Goal: Book appointment/travel/reservation

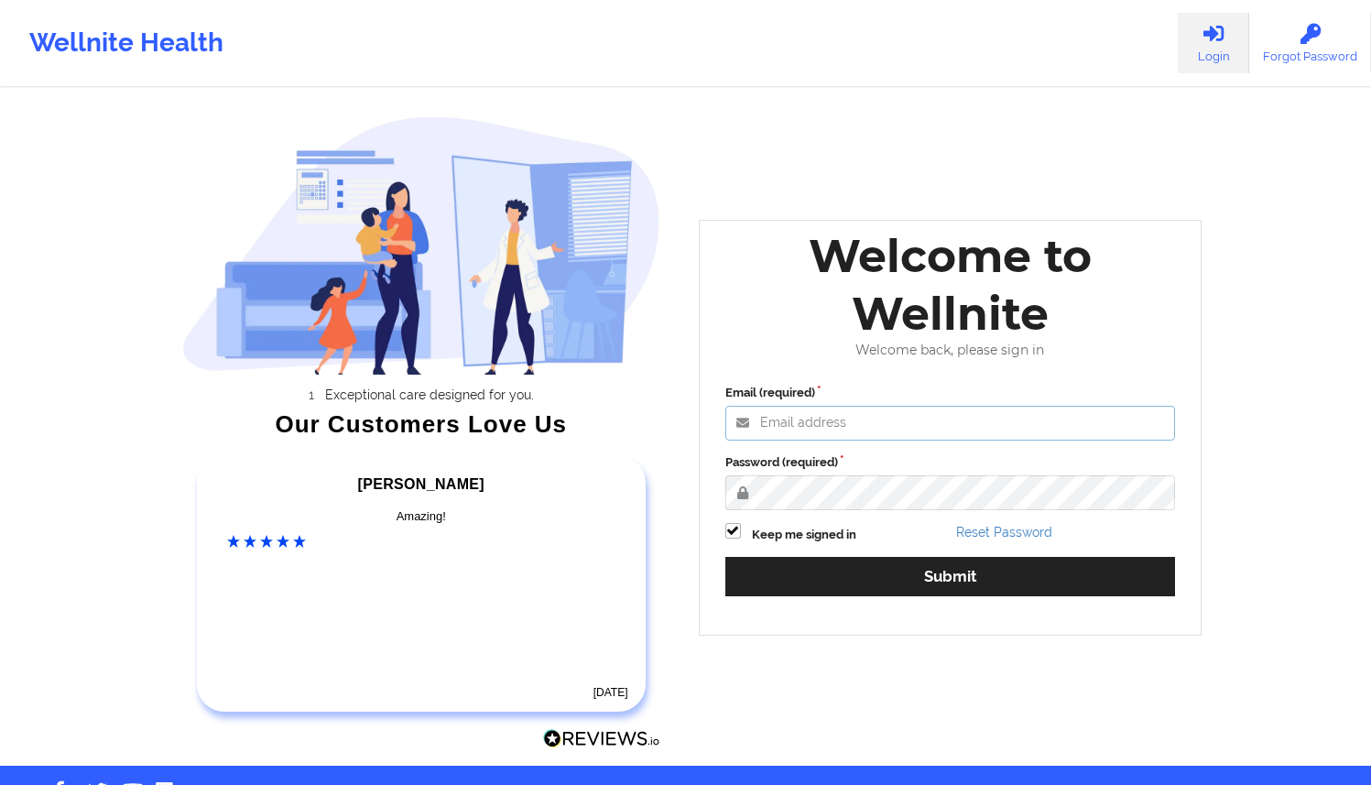
click at [866, 413] on input "Email (required)" at bounding box center [950, 423] width 451 height 35
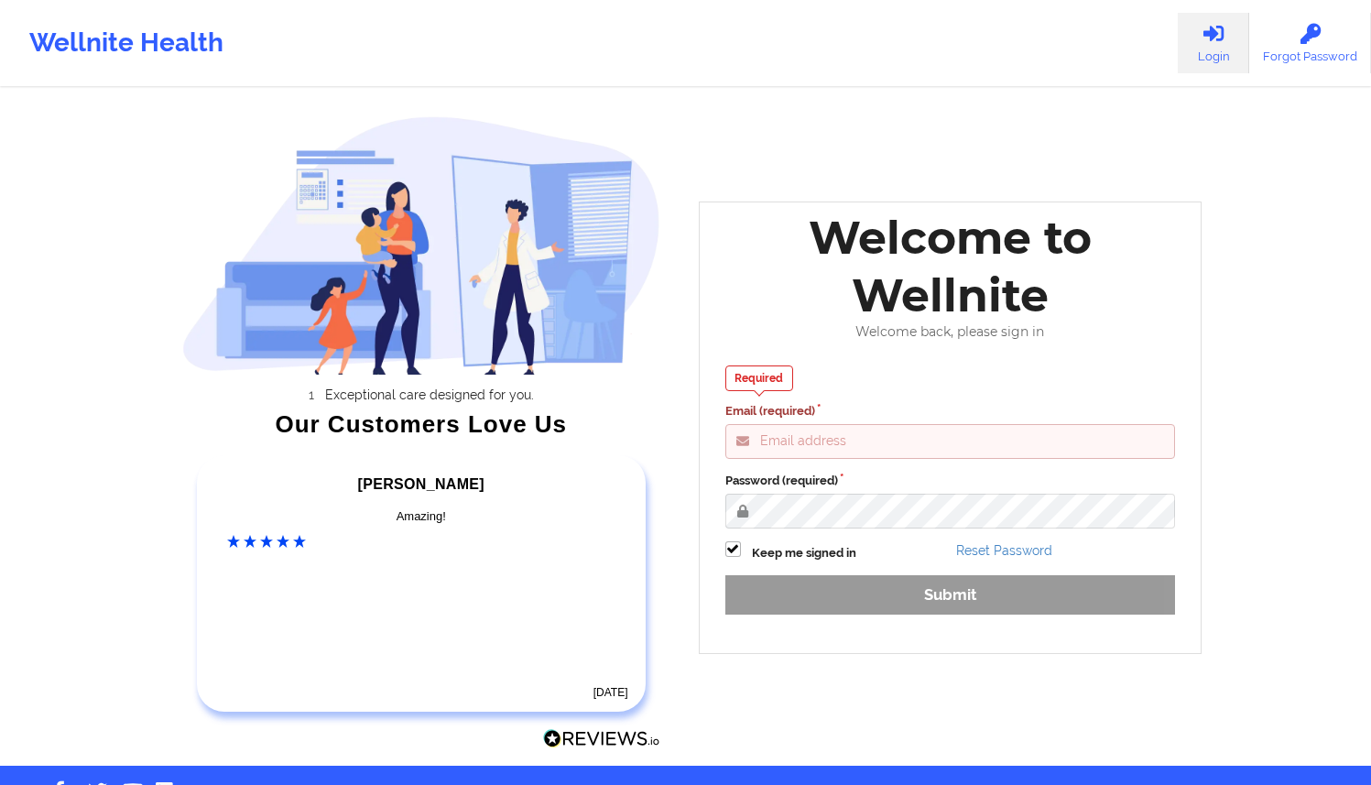
type input "[EMAIL_ADDRESS][DOMAIN_NAME]"
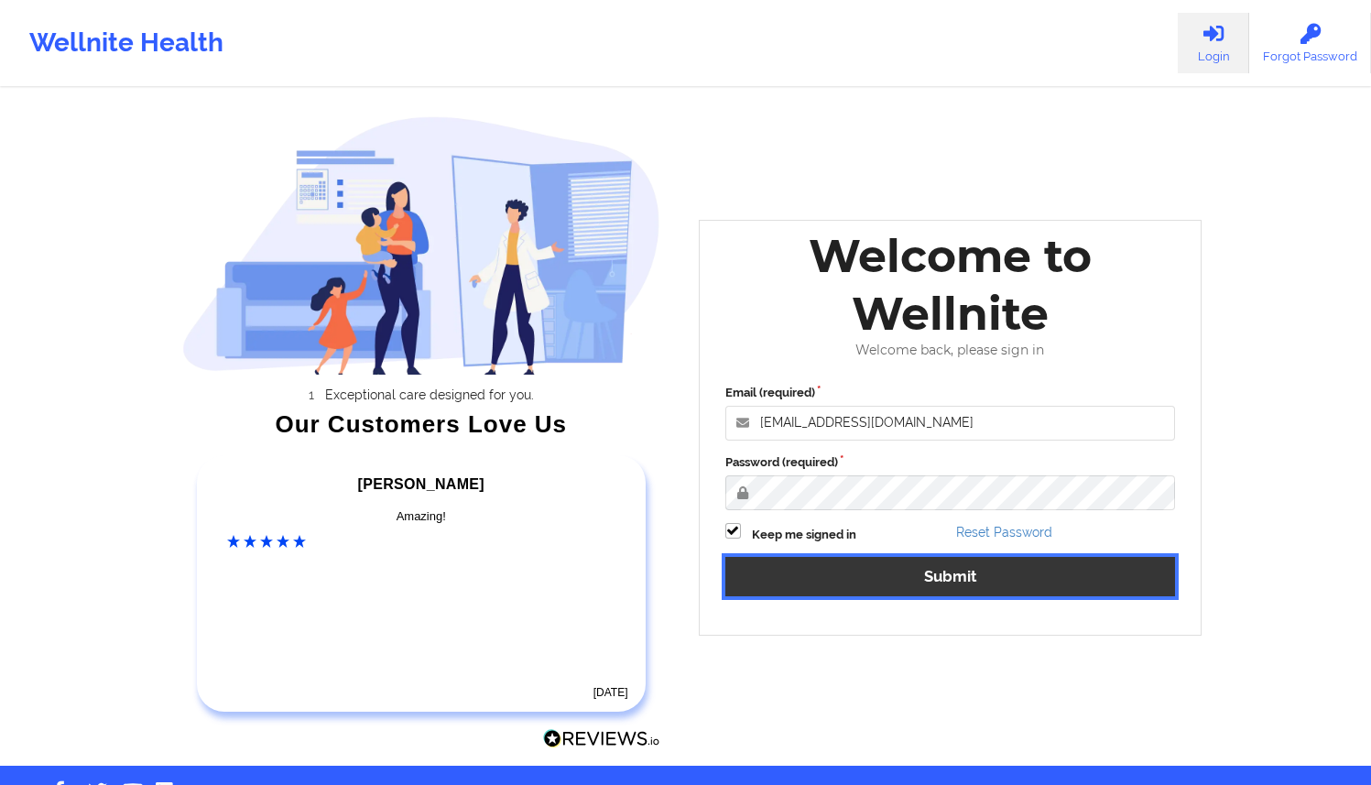
click at [880, 583] on button "Submit" at bounding box center [950, 576] width 451 height 39
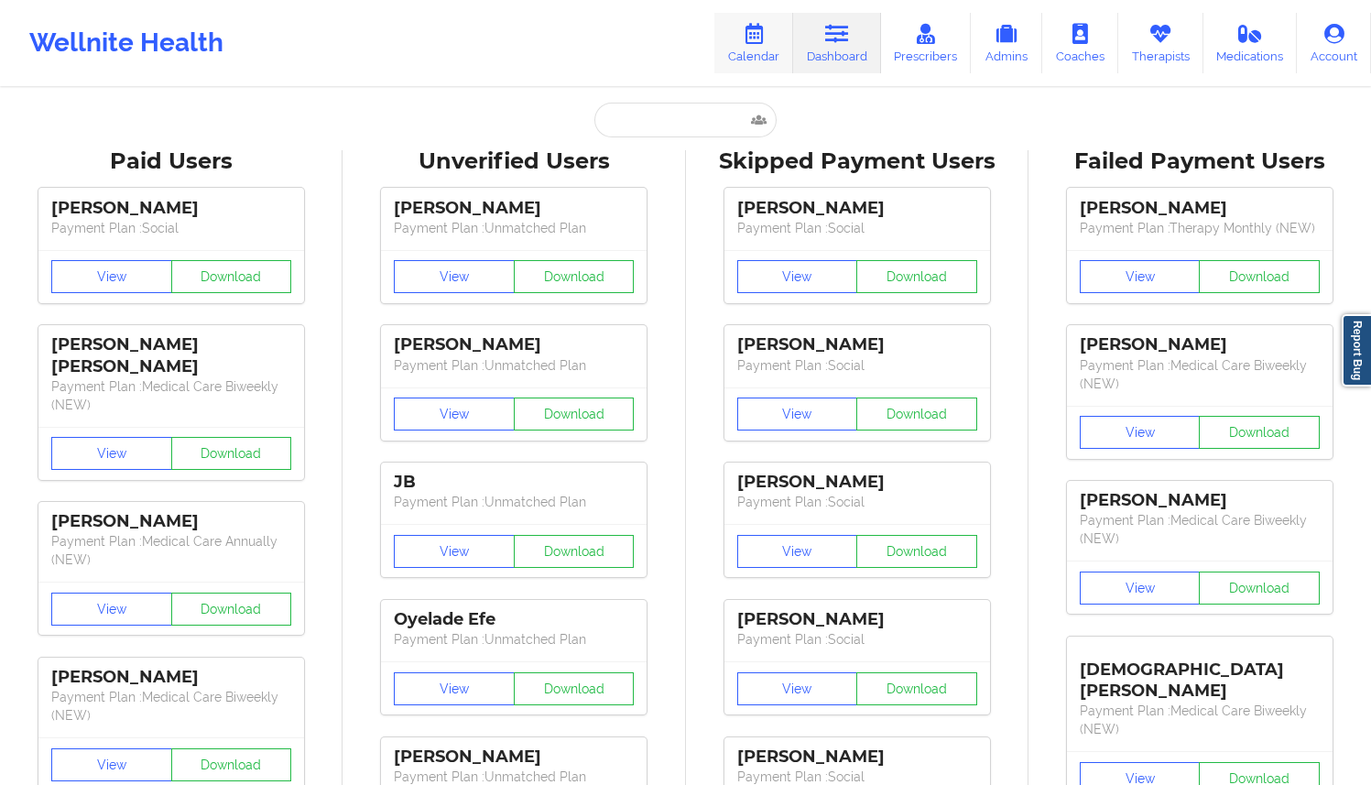
click at [750, 41] on icon at bounding box center [754, 34] width 24 height 20
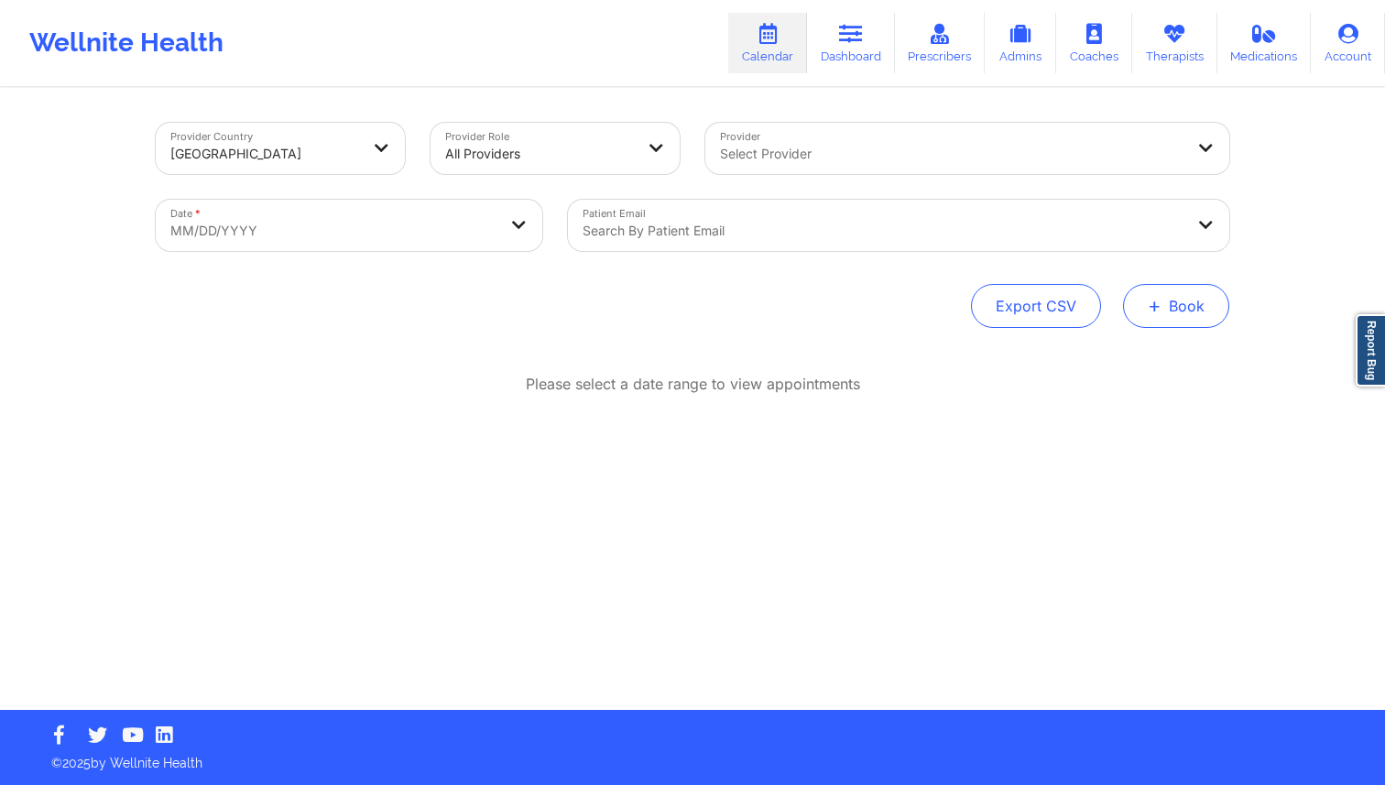
click at [1182, 314] on button "+ Book" at bounding box center [1176, 306] width 106 height 44
click at [711, 206] on div "Search by patient email" at bounding box center [876, 225] width 617 height 51
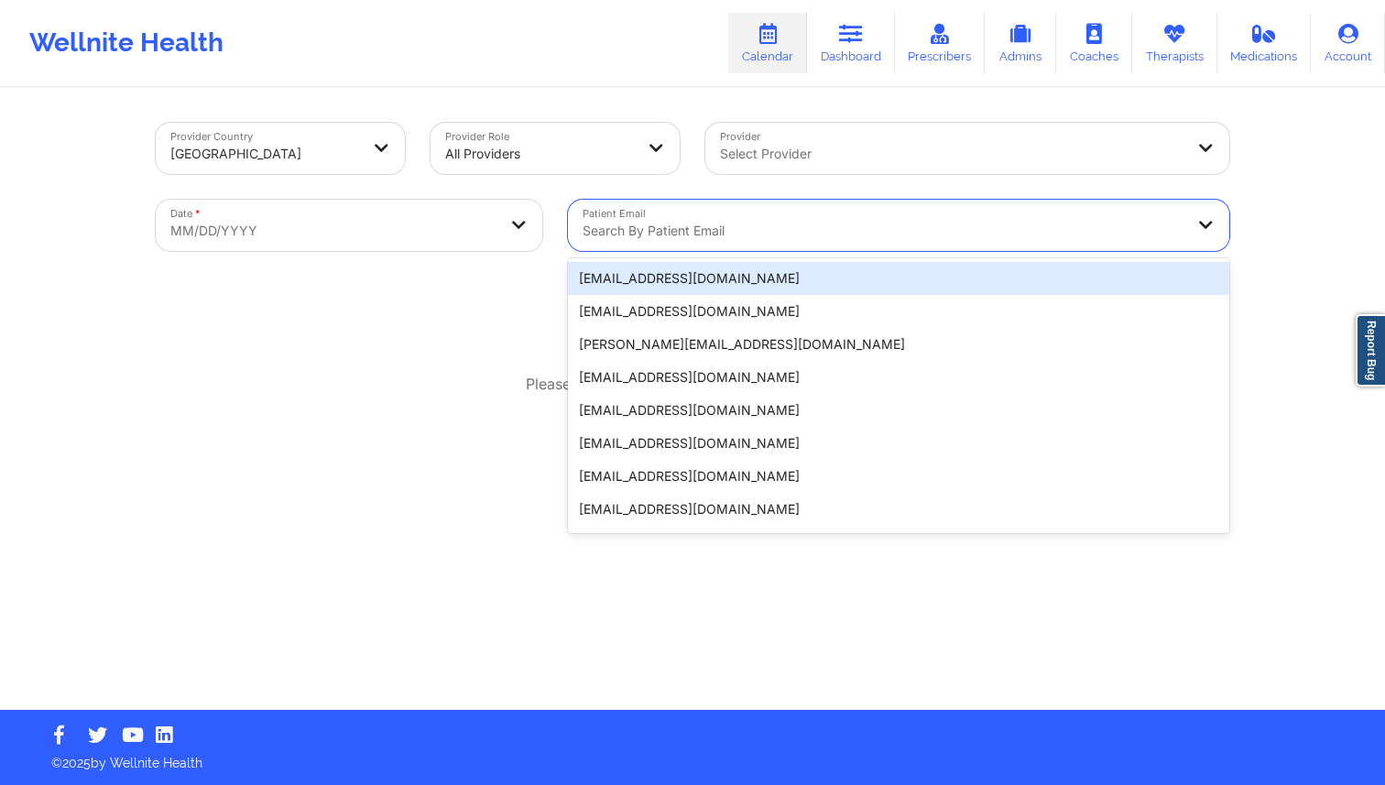
click at [1301, 226] on div "Provider Country [GEOGRAPHIC_DATA] Provider Role All Providers Provider Select …" at bounding box center [692, 355] width 1385 height 710
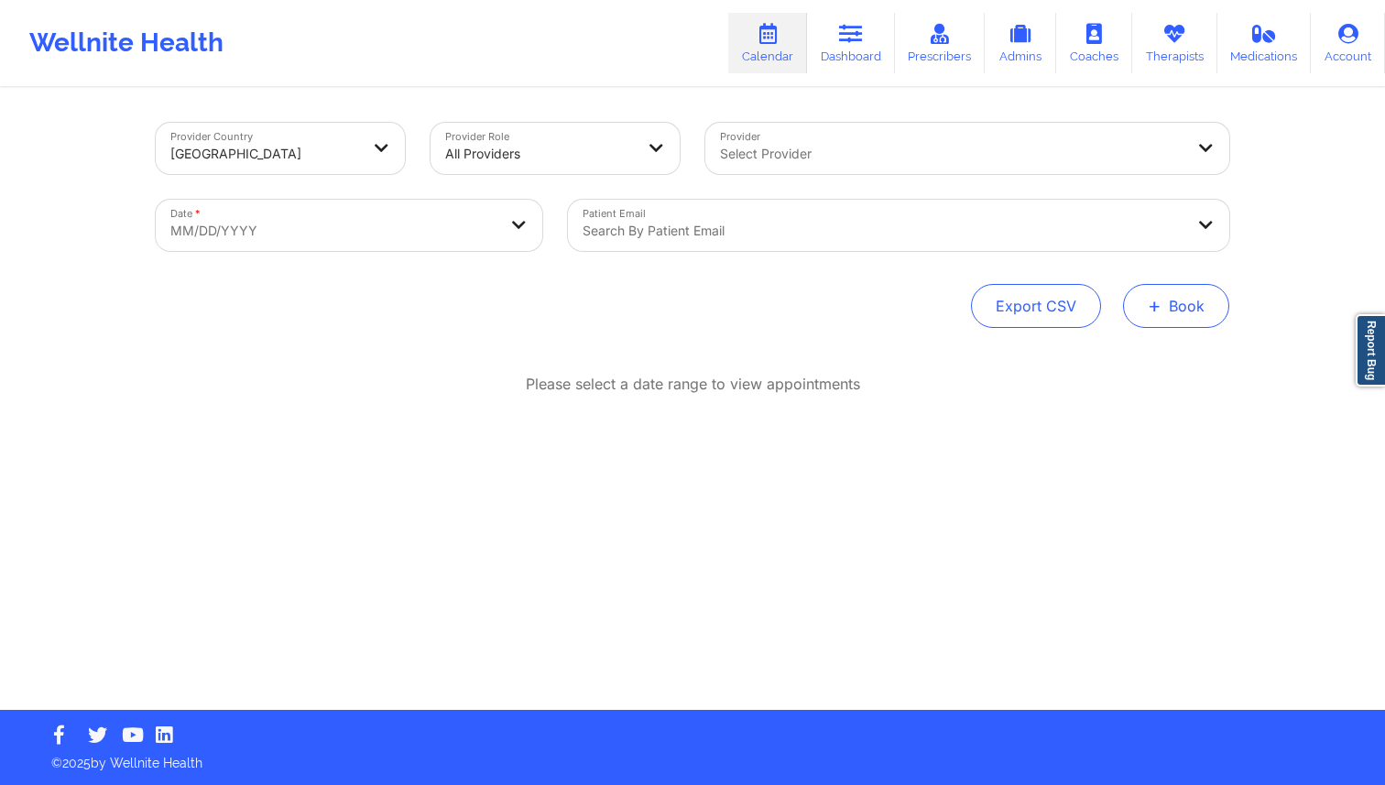
click at [1172, 315] on button "+ Book" at bounding box center [1176, 306] width 106 height 44
click at [1124, 368] on button "Therapy Session" at bounding box center [1145, 364] width 140 height 30
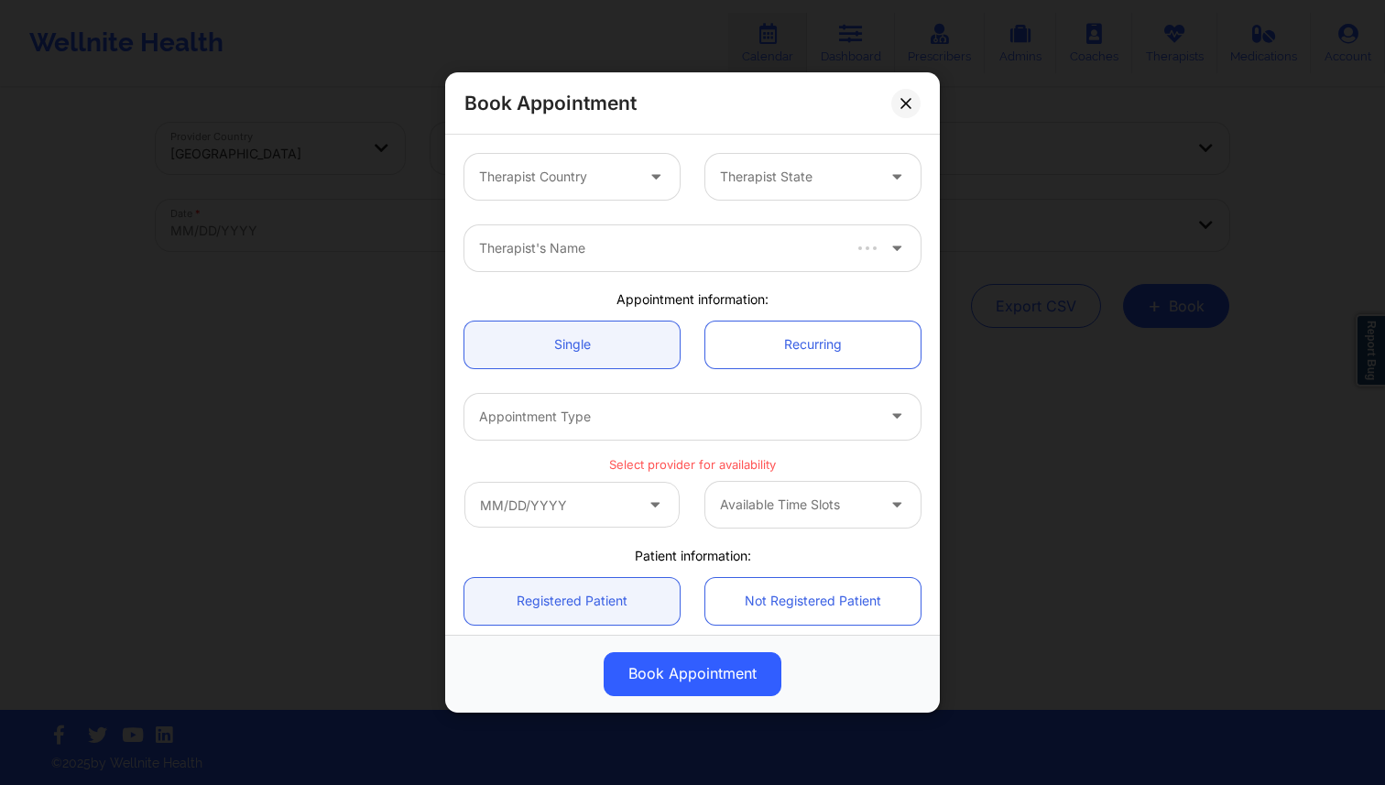
click at [575, 173] on div at bounding box center [556, 177] width 155 height 22
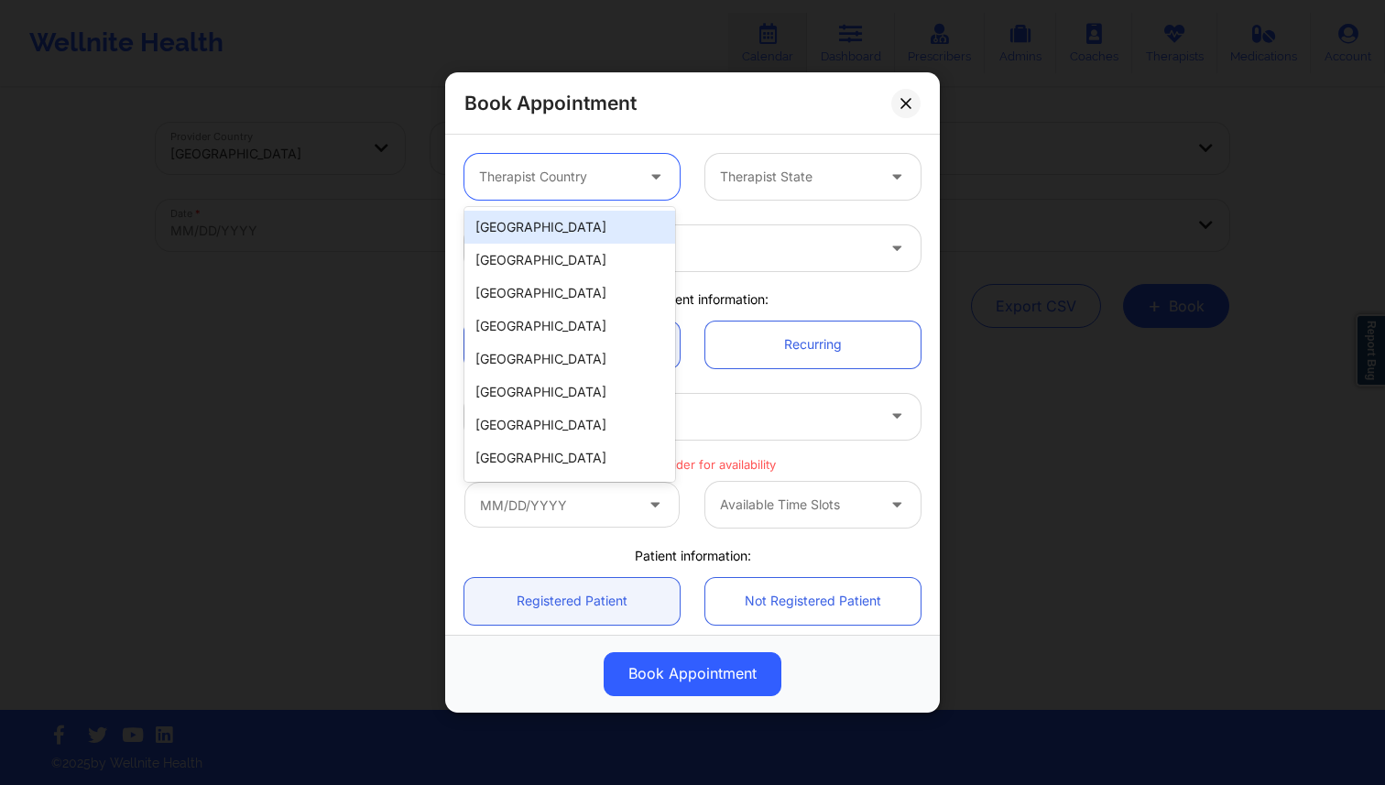
click at [558, 232] on div "[GEOGRAPHIC_DATA]" at bounding box center [569, 227] width 211 height 33
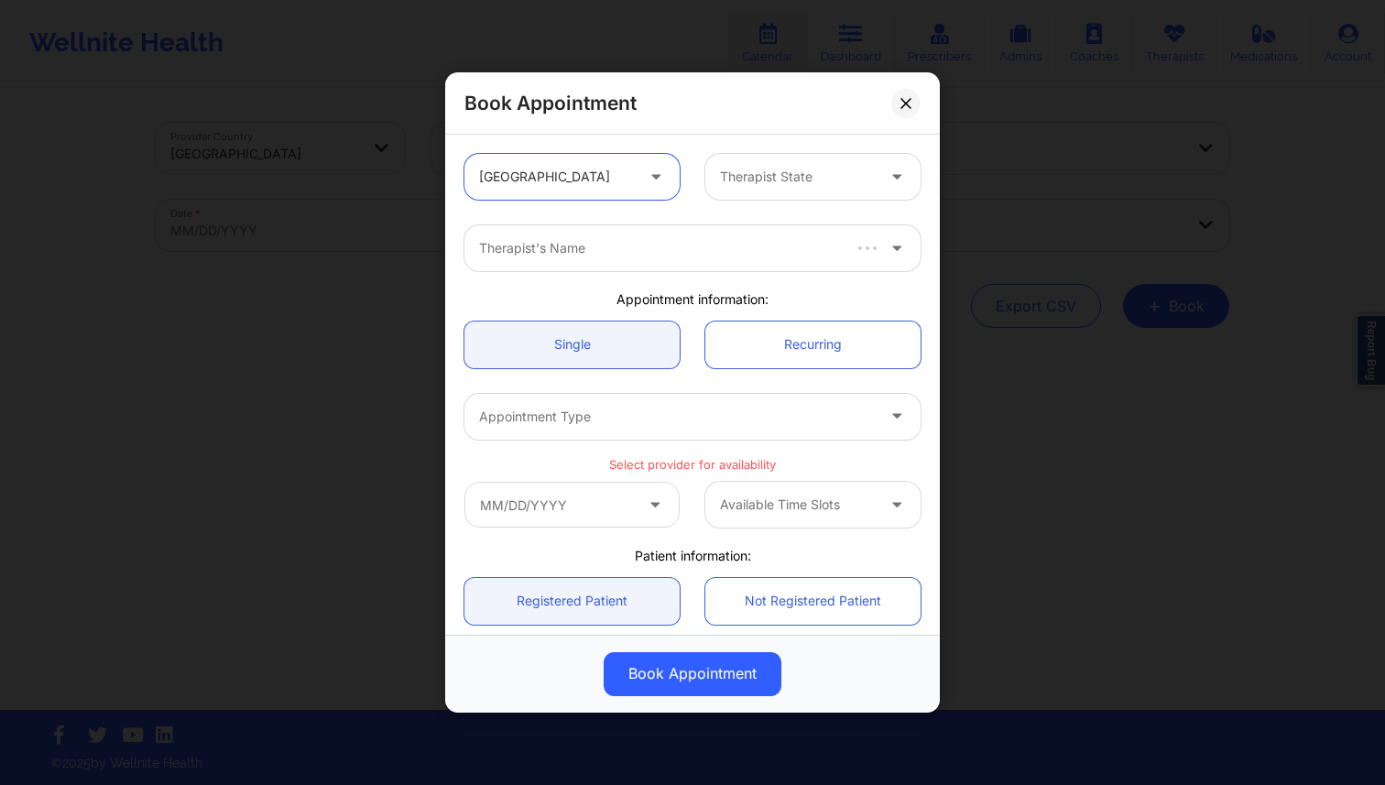
click at [756, 180] on div at bounding box center [797, 177] width 155 height 22
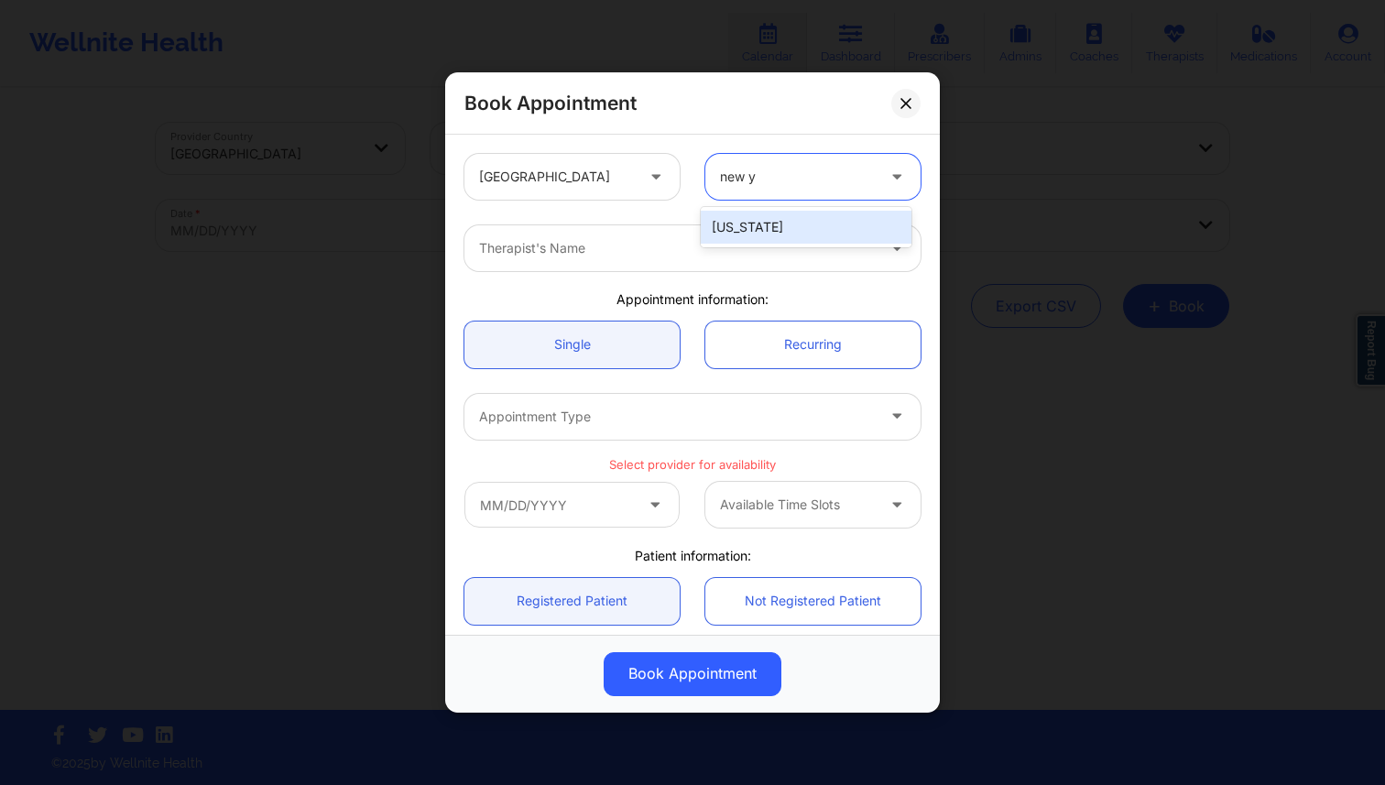
type input "new yo"
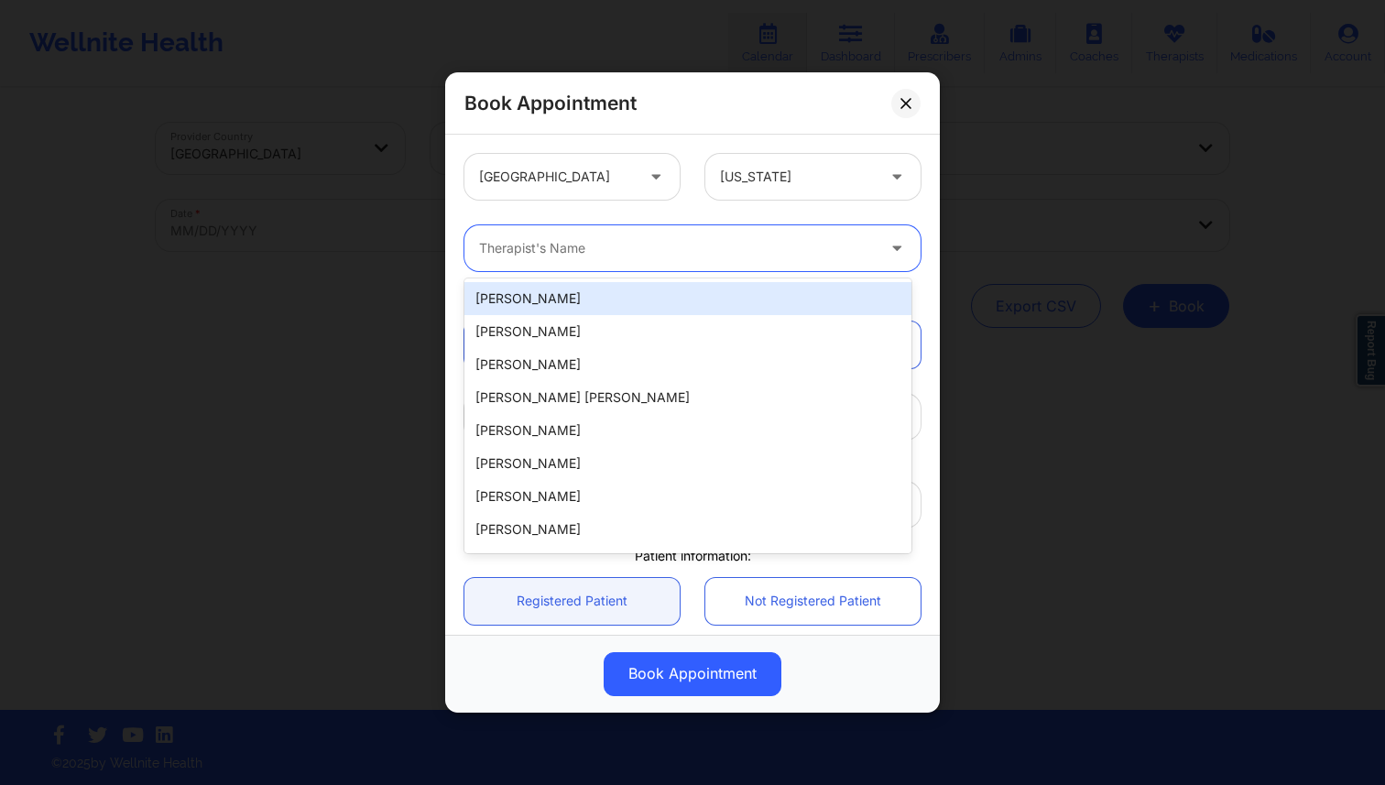
click at [679, 265] on div "Therapist's Name" at bounding box center [670, 248] width 412 height 46
paste input "[PERSON_NAME]"
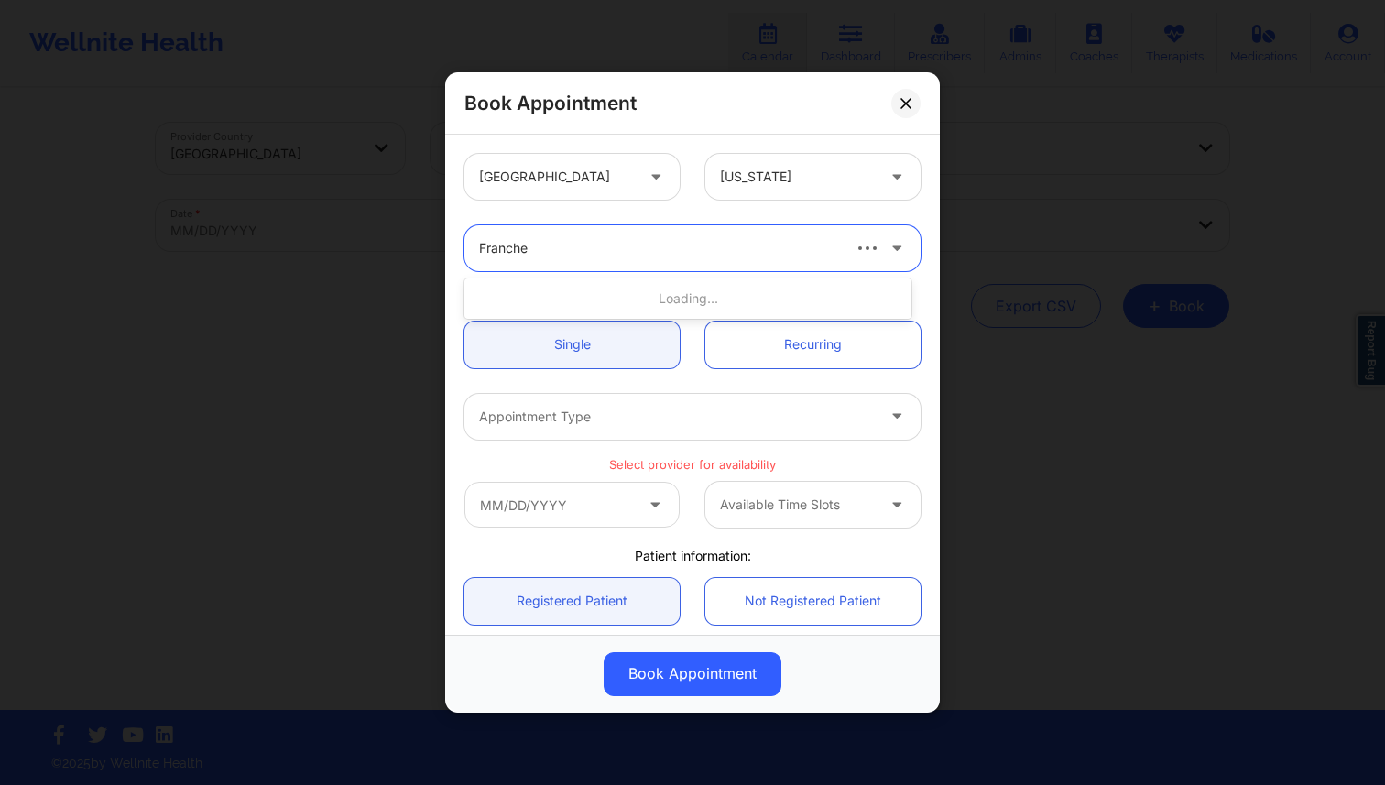
type input "Franch"
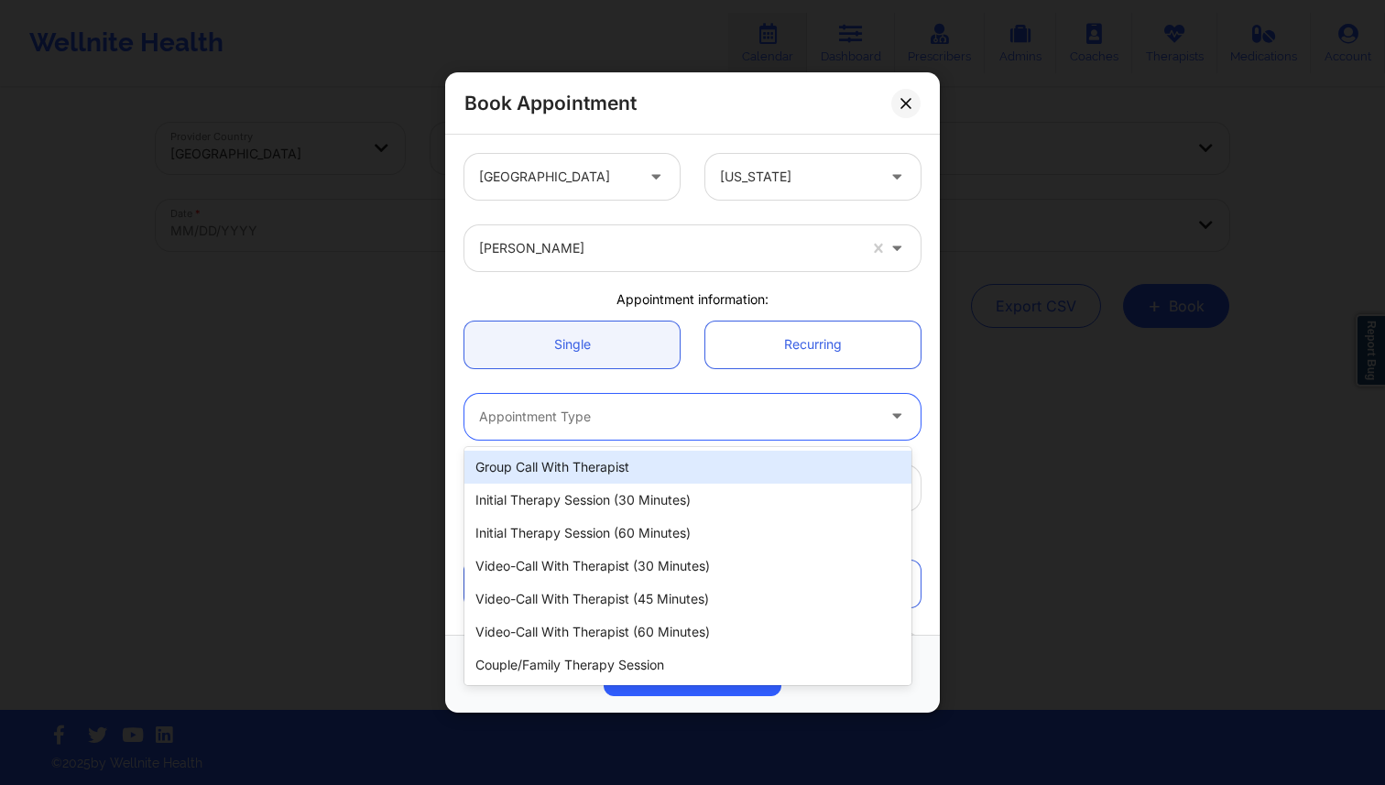
click at [549, 403] on div "Appointment Type" at bounding box center [670, 417] width 412 height 46
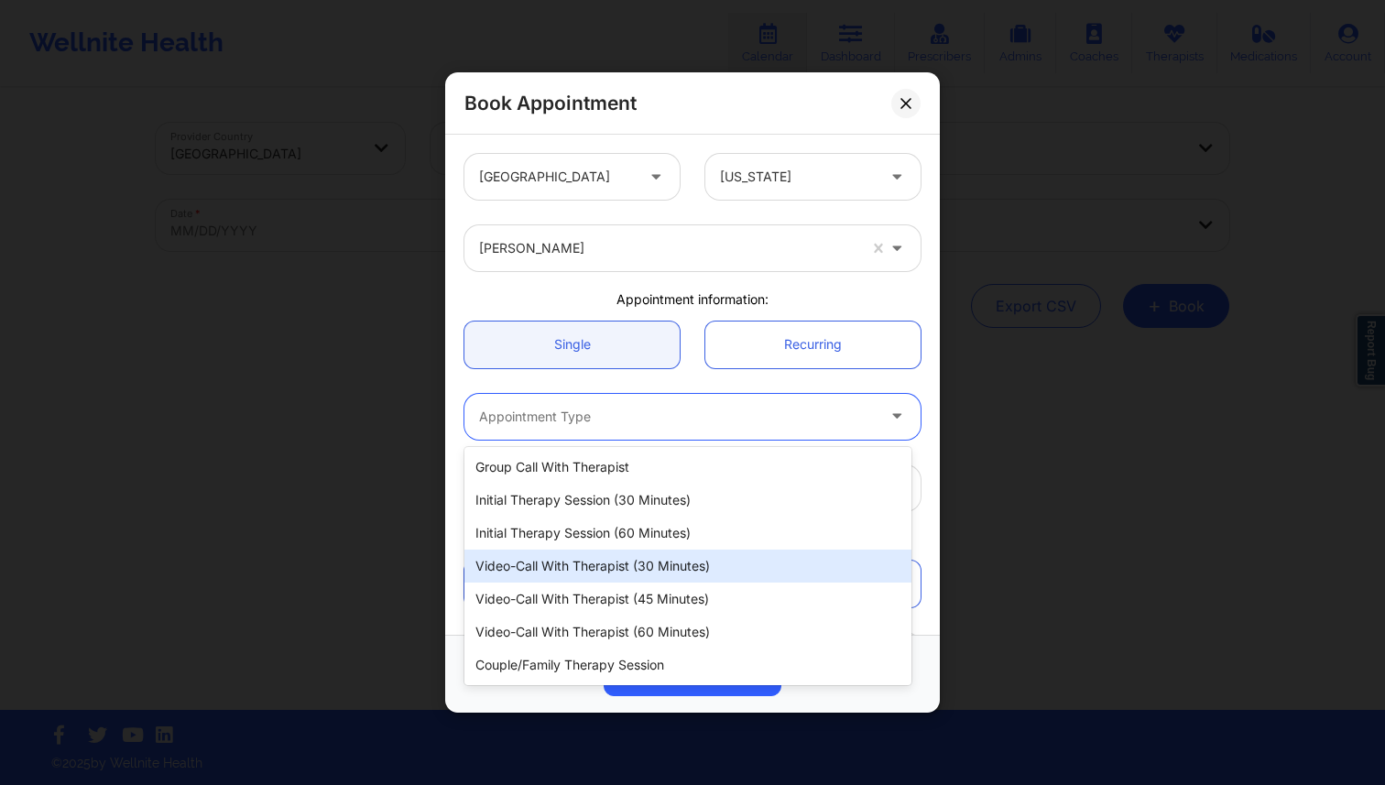
click at [595, 568] on div "Video-Call with Therapist (30 minutes)" at bounding box center [687, 565] width 447 height 33
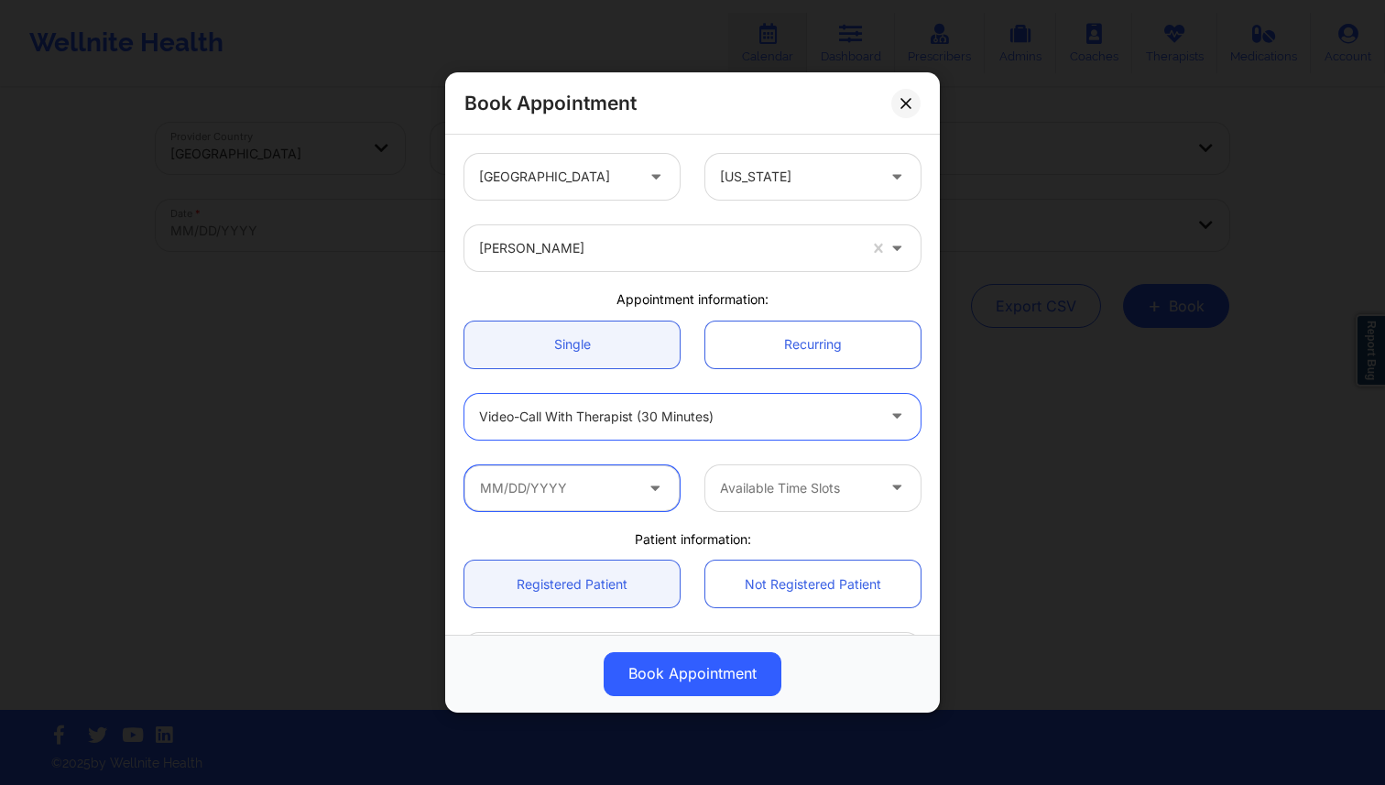
click at [603, 484] on input "text" at bounding box center [571, 488] width 215 height 46
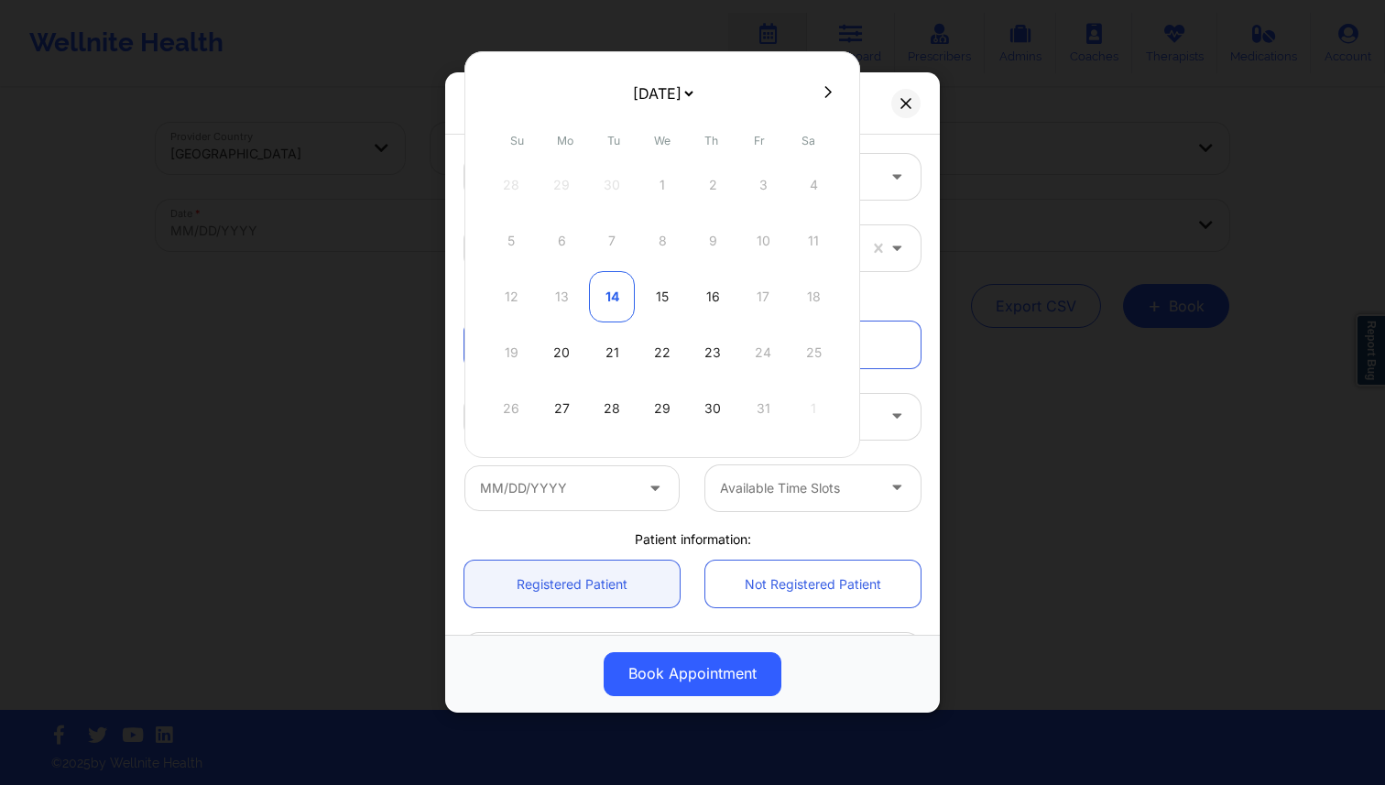
click at [619, 298] on div "14" at bounding box center [612, 296] width 46 height 51
type input "[DATE]"
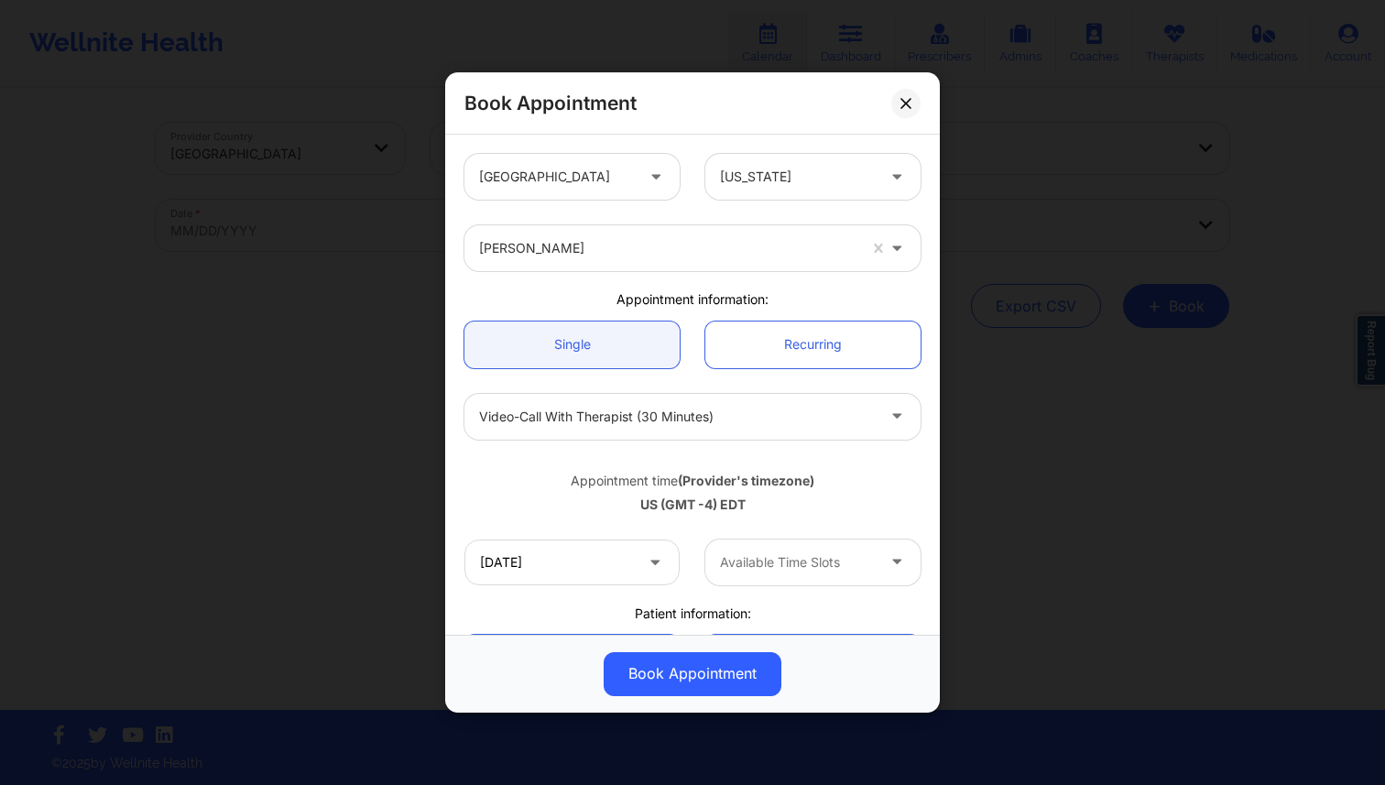
click at [795, 564] on div at bounding box center [797, 562] width 155 height 22
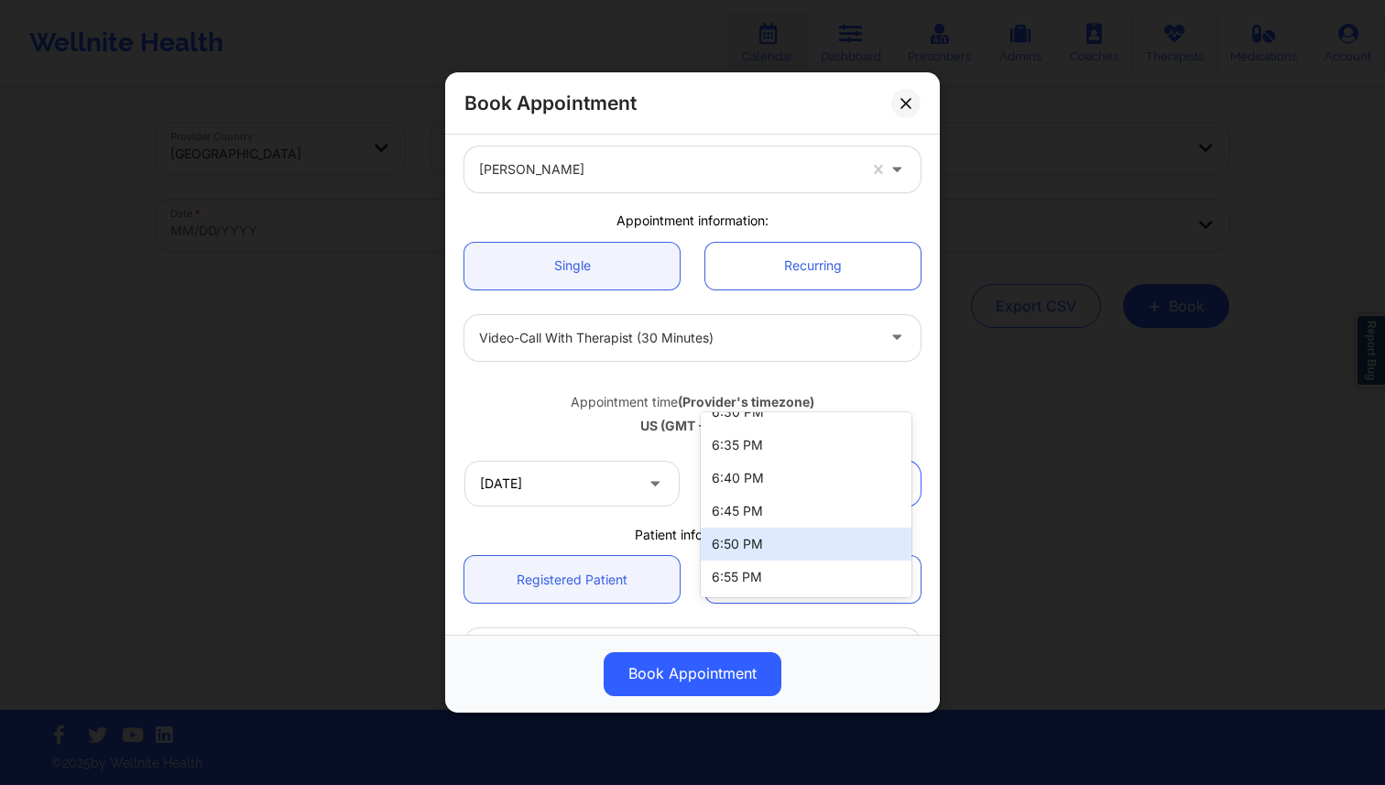
scroll to position [180, 0]
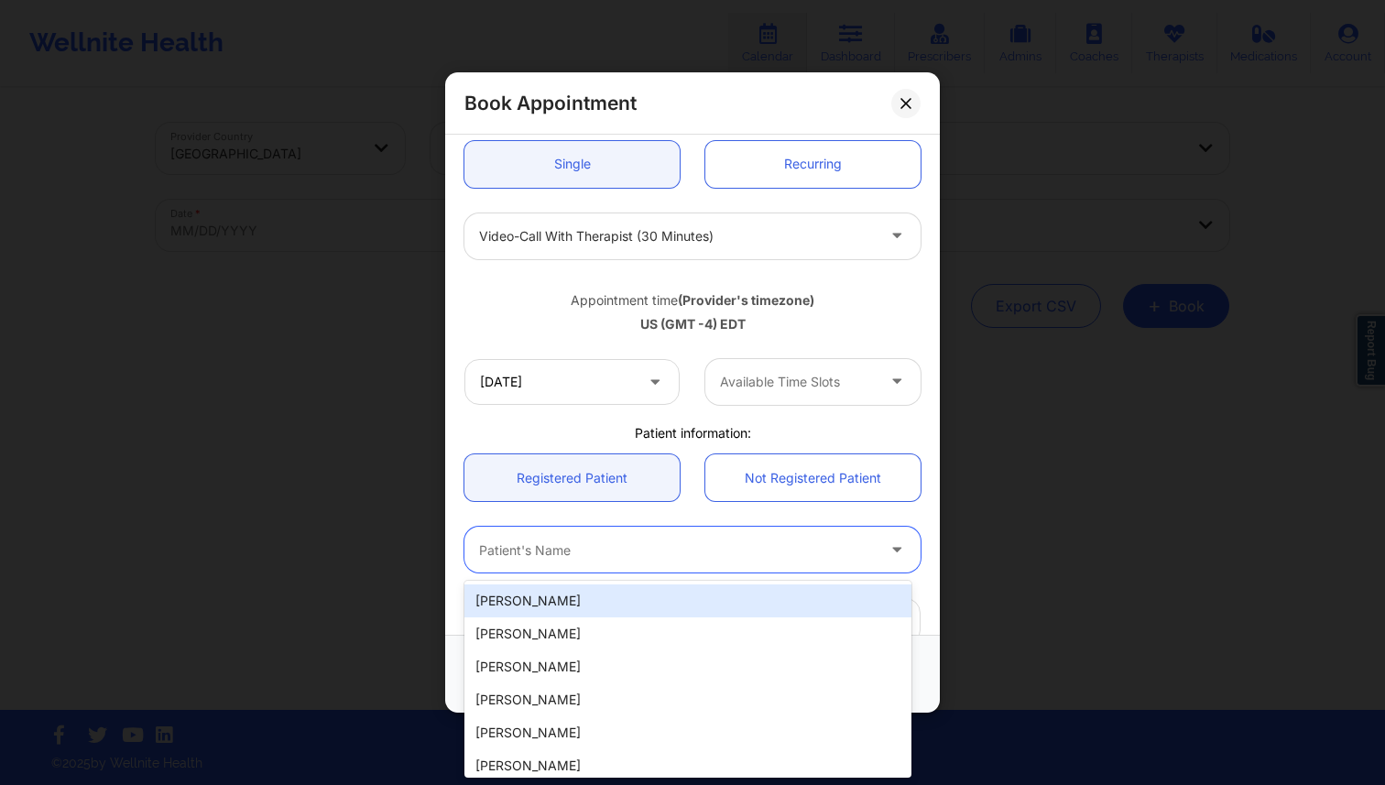
click at [548, 535] on div "Patient's Name" at bounding box center [670, 550] width 412 height 46
click at [557, 433] on div "Patient information:" at bounding box center [692, 433] width 482 height 18
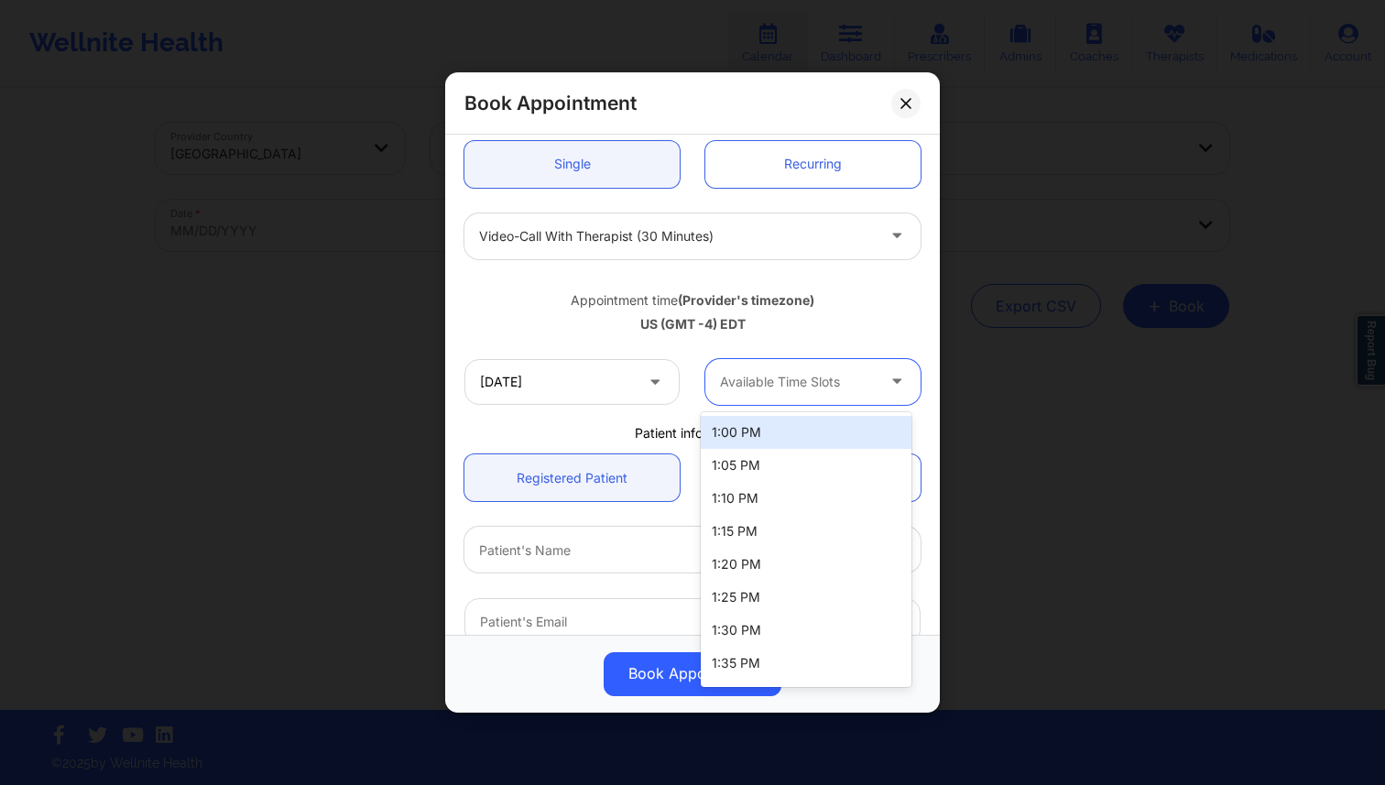
click at [827, 395] on div "Available Time Slots" at bounding box center [790, 382] width 171 height 46
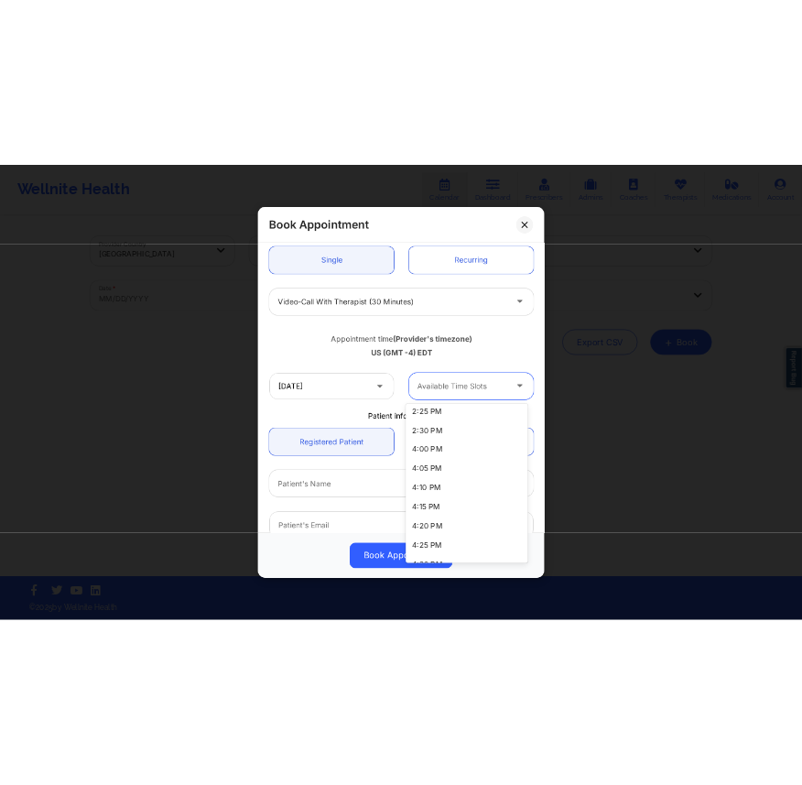
scroll to position [0, 0]
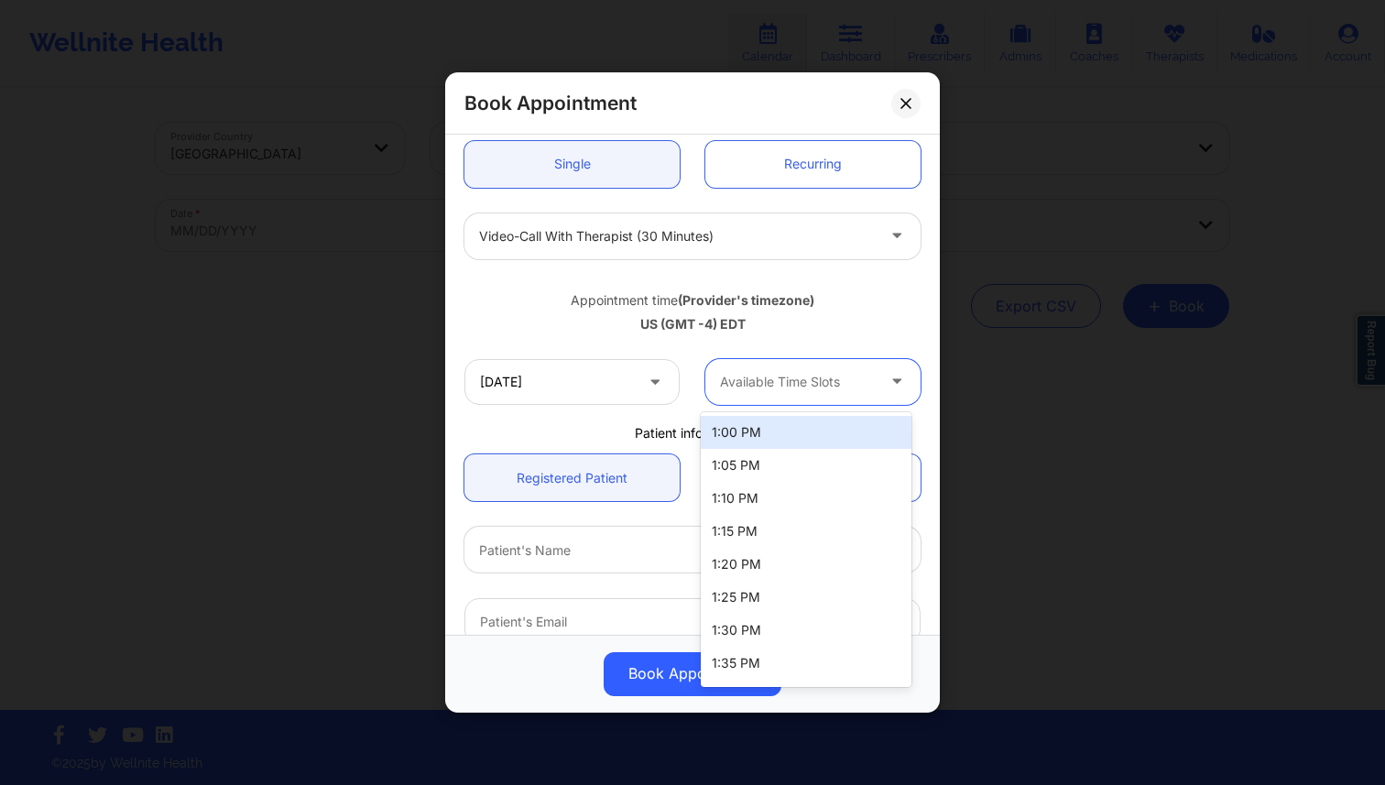
click at [418, 259] on div "Book Appointment [GEOGRAPHIC_DATA] [US_STATE] [PERSON_NAME] Appointment informa…" at bounding box center [692, 392] width 1385 height 785
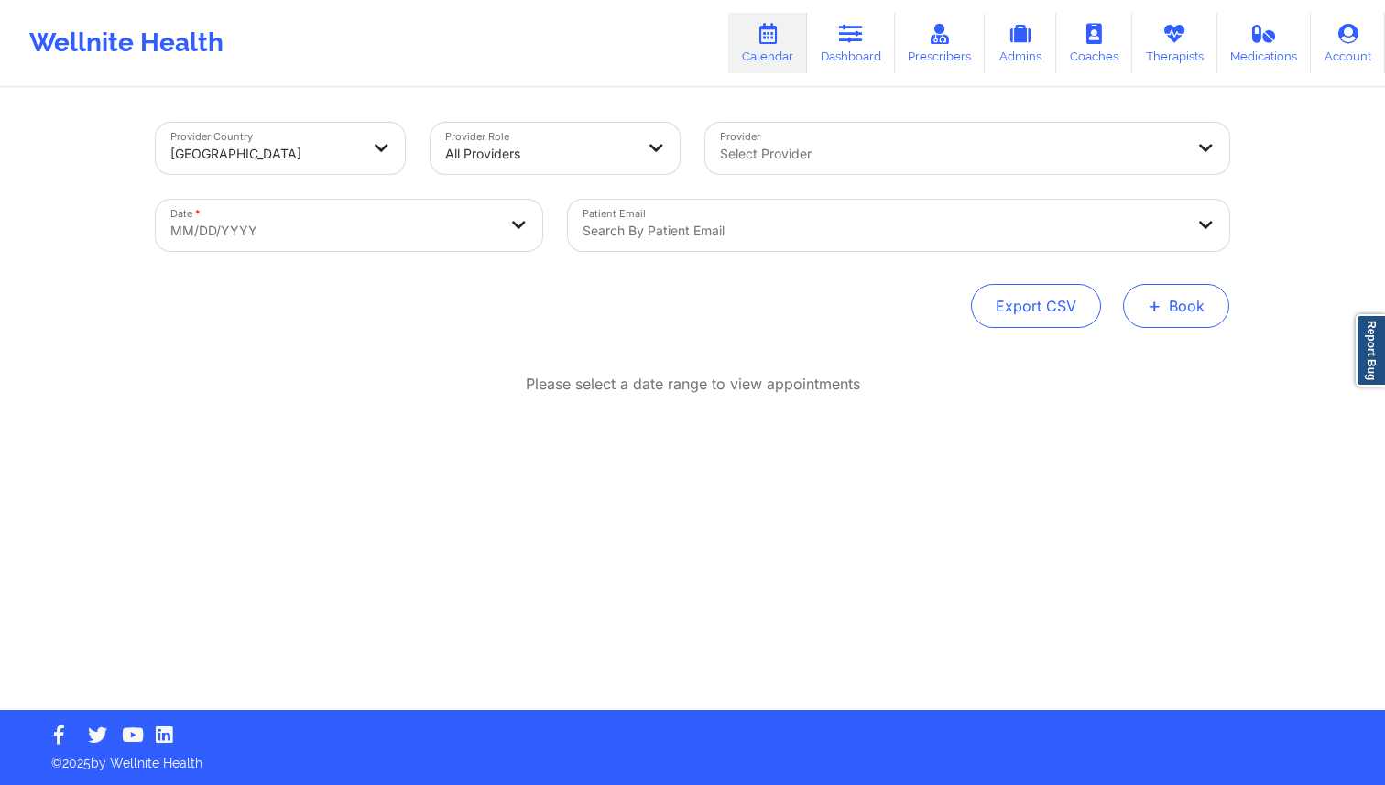
click at [1205, 317] on button "+ Book" at bounding box center [1176, 306] width 106 height 44
click at [1161, 360] on button "Therapy Session" at bounding box center [1145, 364] width 140 height 30
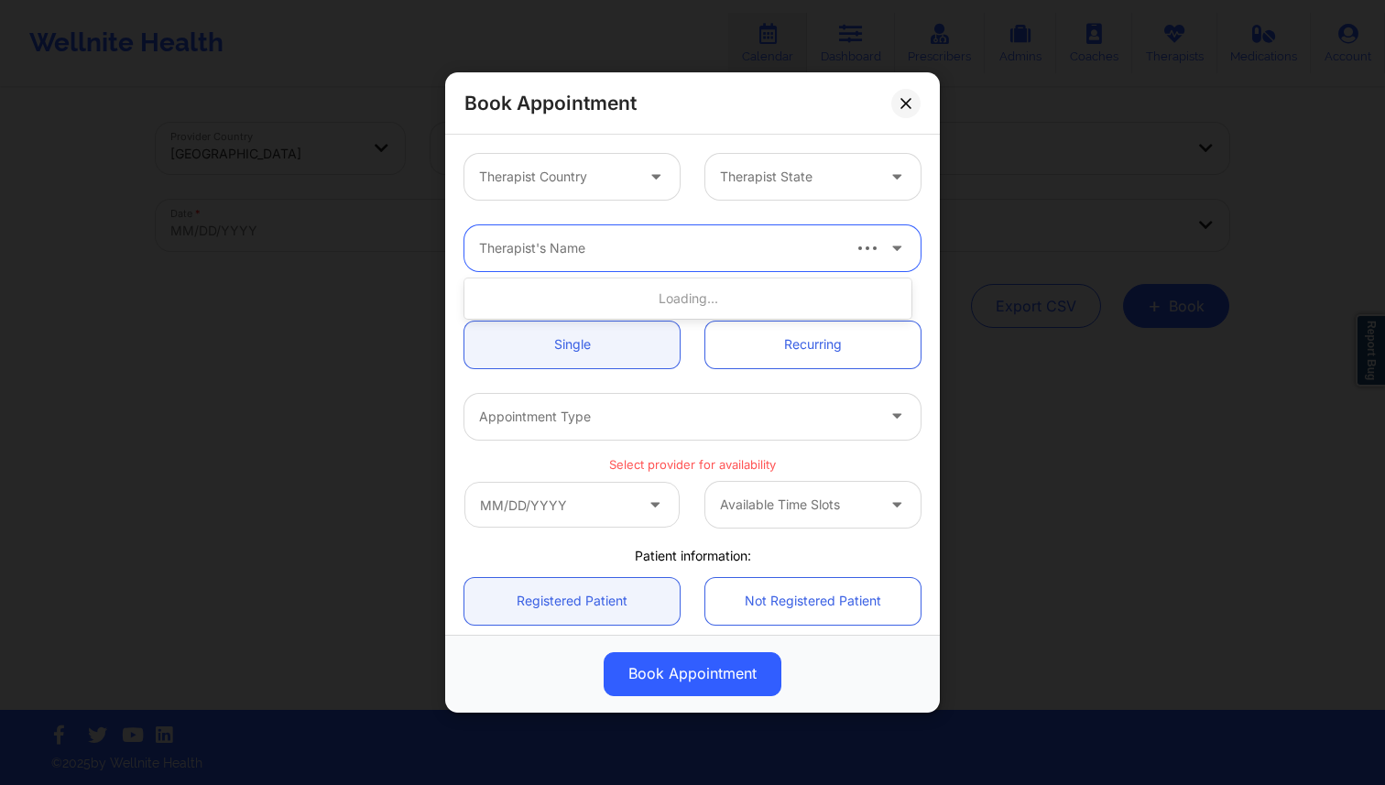
click at [605, 243] on div at bounding box center [658, 248] width 359 height 22
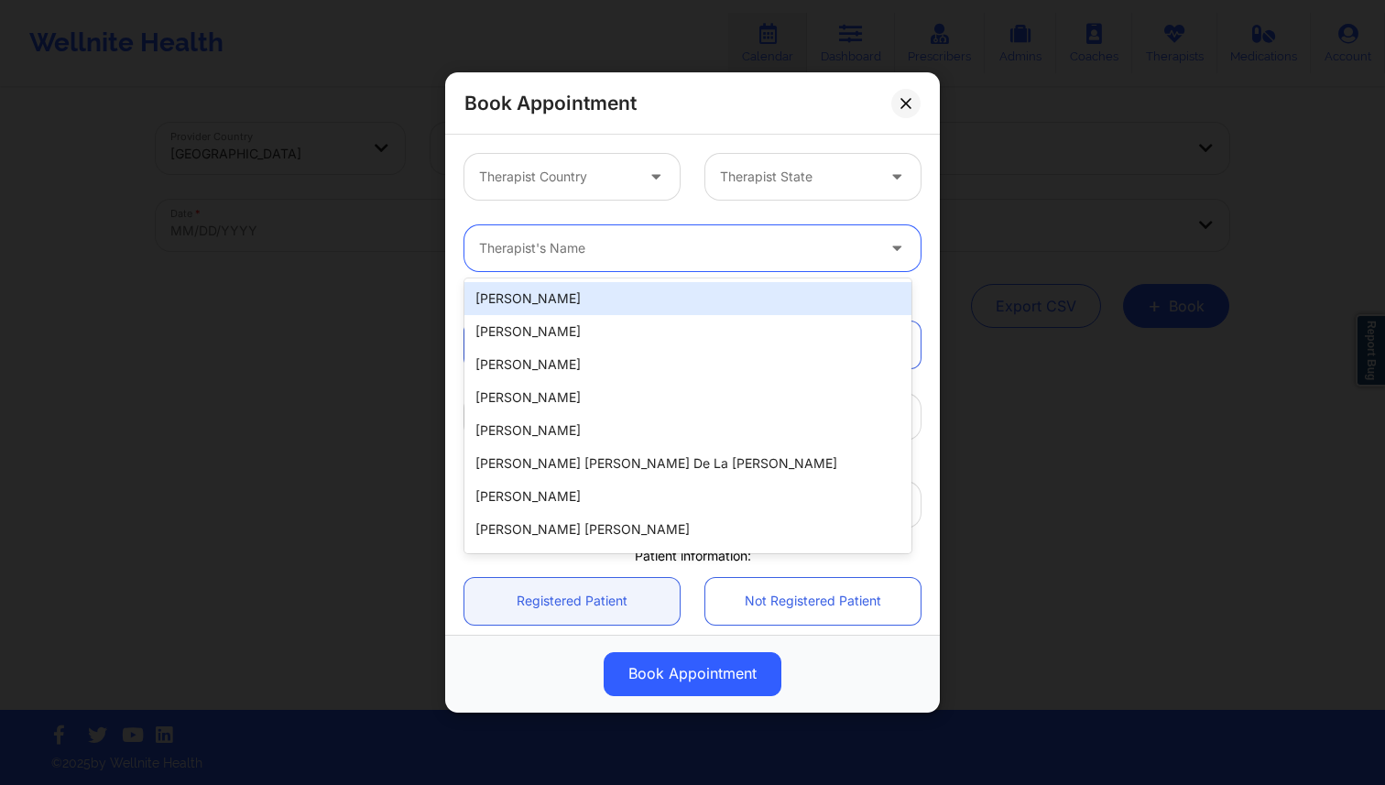
paste input "[PERSON_NAME]"
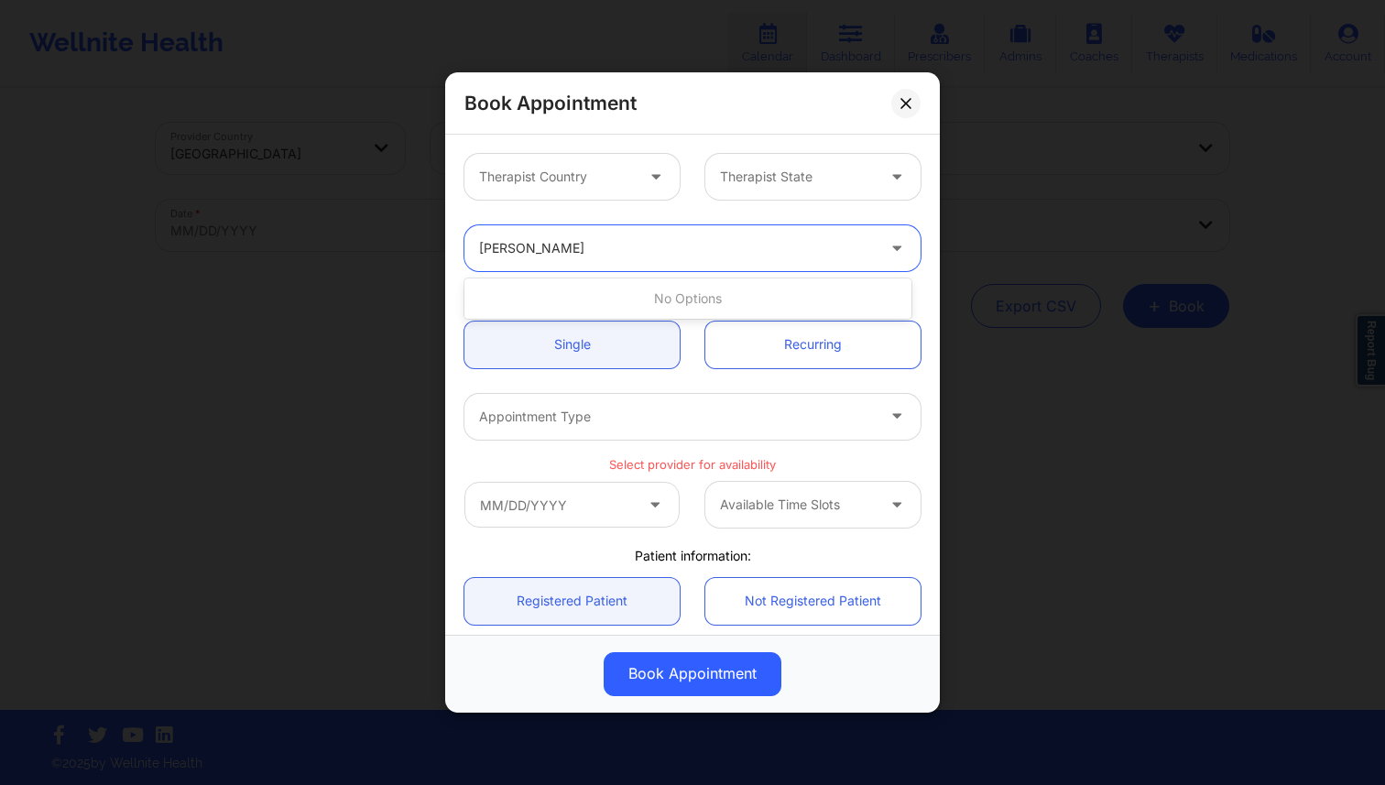
click at [532, 243] on input "[PERSON_NAME]" at bounding box center [538, 248] width 119 height 18
type input "Franchez"
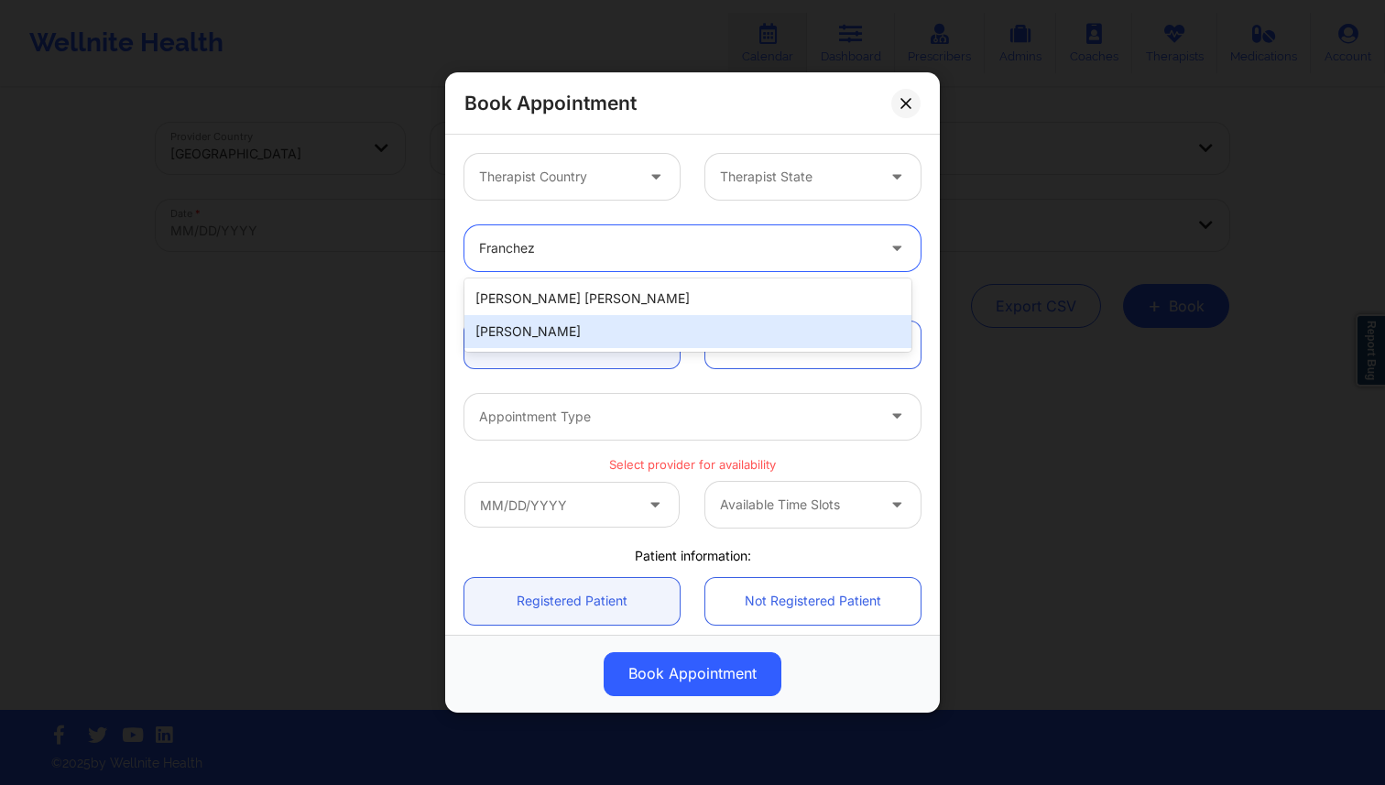
click at [546, 335] on div "[PERSON_NAME]" at bounding box center [687, 331] width 447 height 33
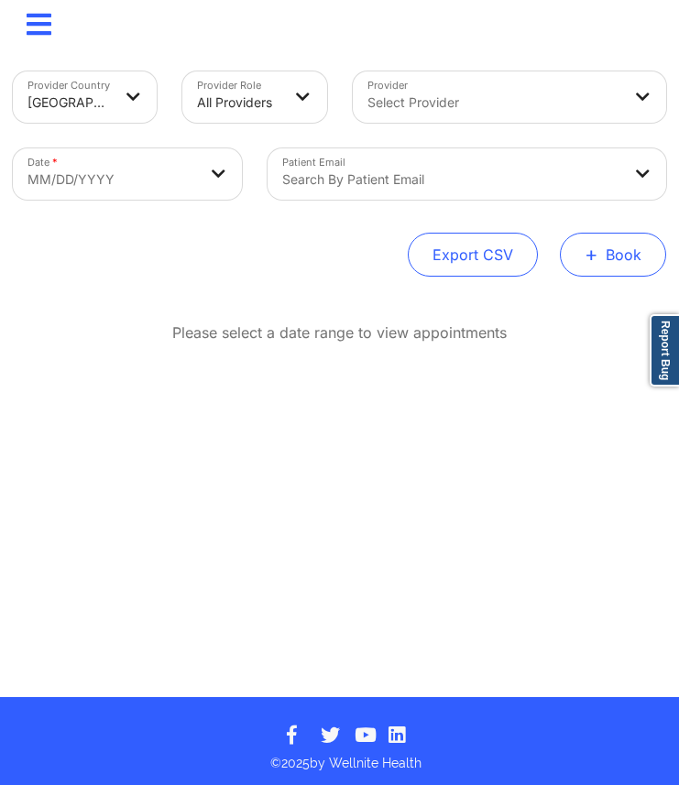
click at [588, 249] on span "+" at bounding box center [591, 254] width 14 height 10
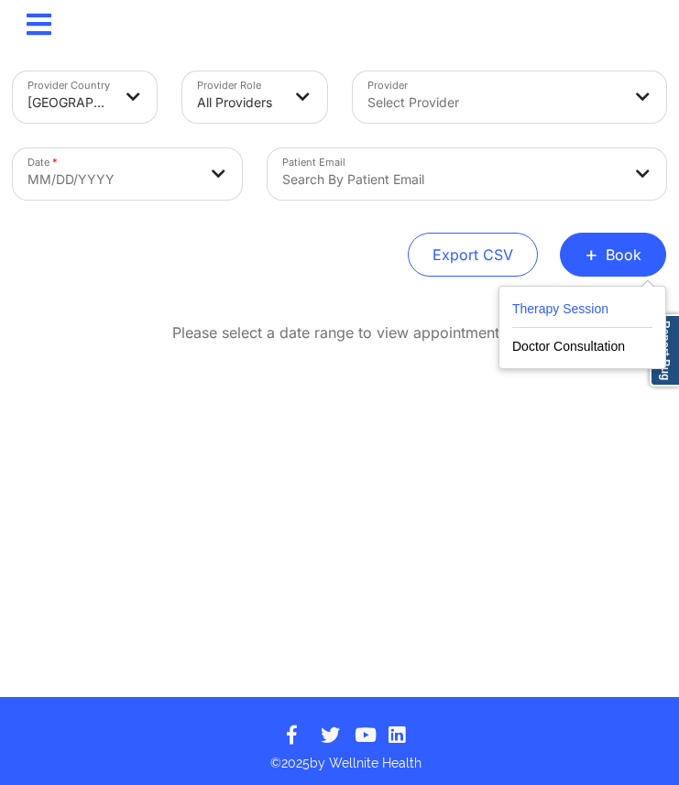
click at [581, 302] on button "Therapy Session" at bounding box center [582, 313] width 140 height 30
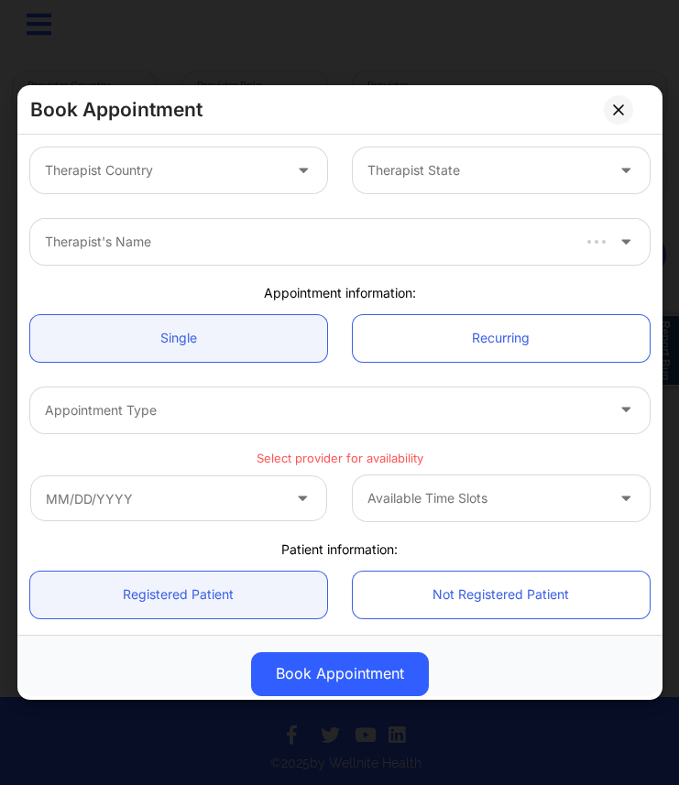
click at [186, 184] on div "Therapist Country" at bounding box center [156, 170] width 253 height 46
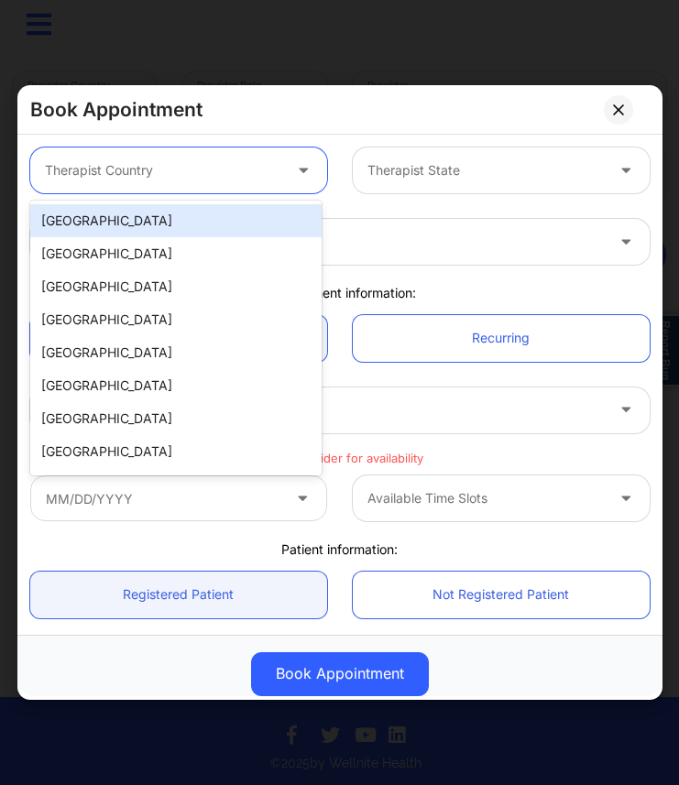
click at [174, 228] on div "[GEOGRAPHIC_DATA]" at bounding box center [176, 220] width 292 height 33
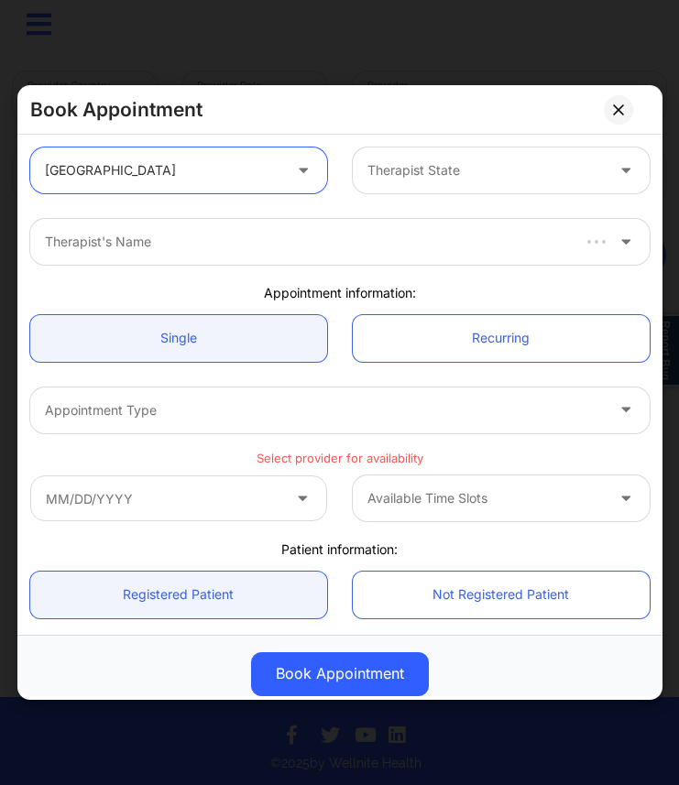
click at [440, 147] on div "Therapist State" at bounding box center [479, 170] width 253 height 46
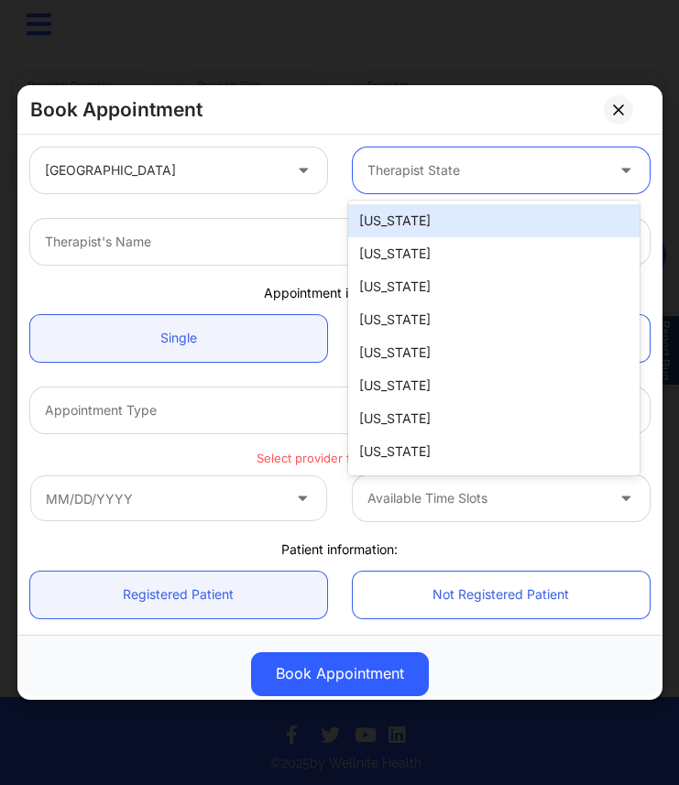
click at [404, 234] on div "[US_STATE]" at bounding box center [494, 220] width 292 height 33
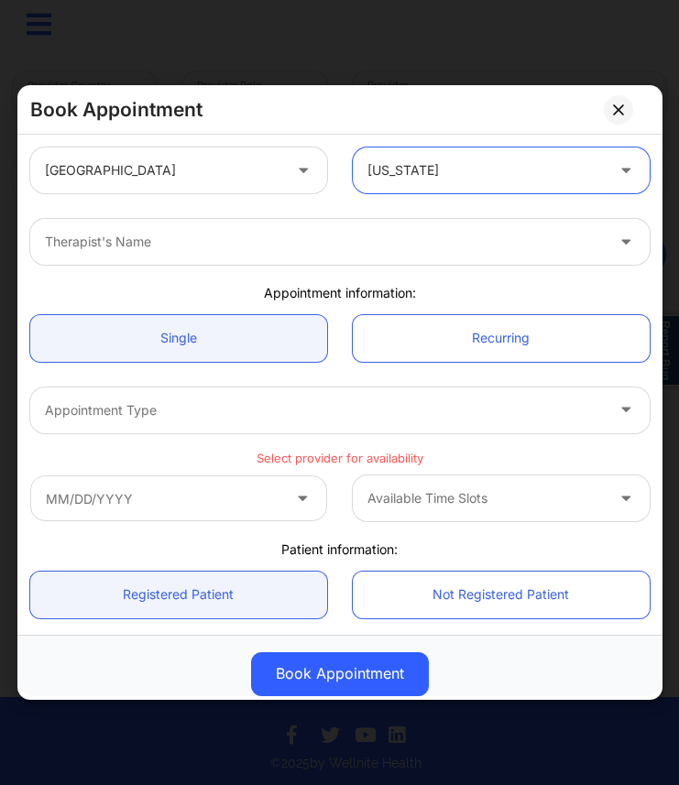
click at [286, 237] on div at bounding box center [324, 242] width 559 height 22
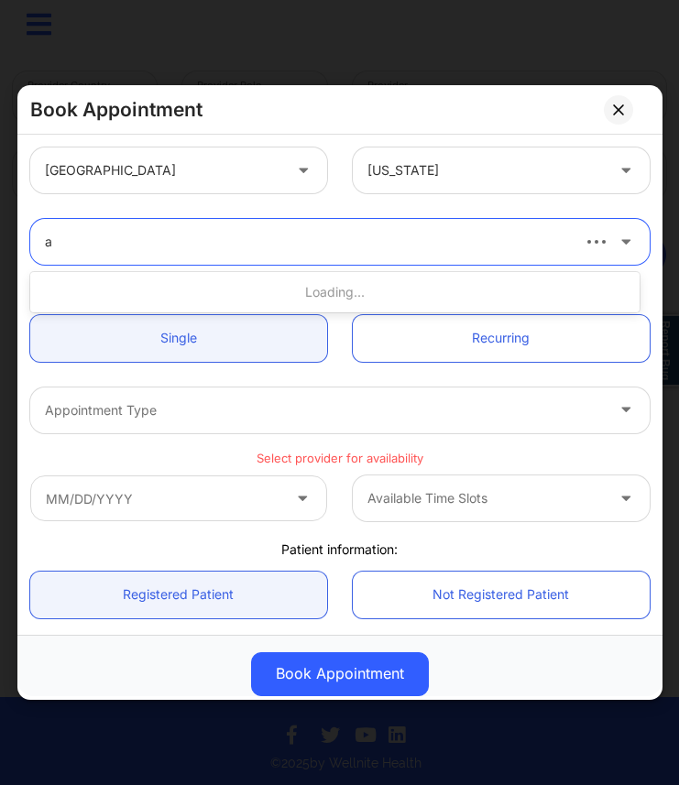
paste input "[PERSON_NAME]"
drag, startPoint x: 69, startPoint y: 239, endPoint x: 18, endPoint y: 243, distance: 50.5
click at [18, 243] on div "Use Up and Down to choose options, press Enter to select the currently focused …" at bounding box center [339, 242] width 645 height 46
type input "[PERSON_NAME]"
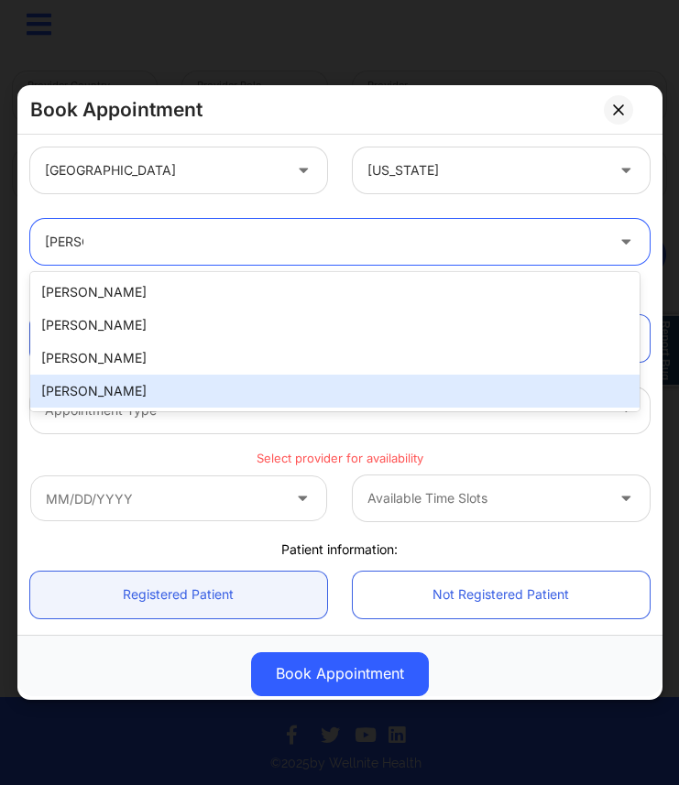
click at [111, 386] on div "[PERSON_NAME]" at bounding box center [335, 391] width 610 height 33
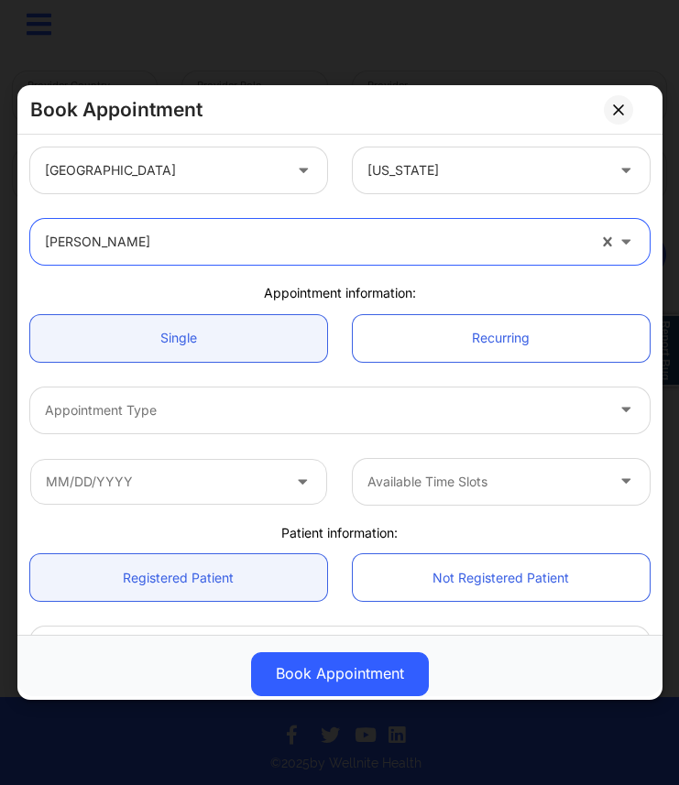
click at [176, 400] on div at bounding box center [324, 410] width 559 height 22
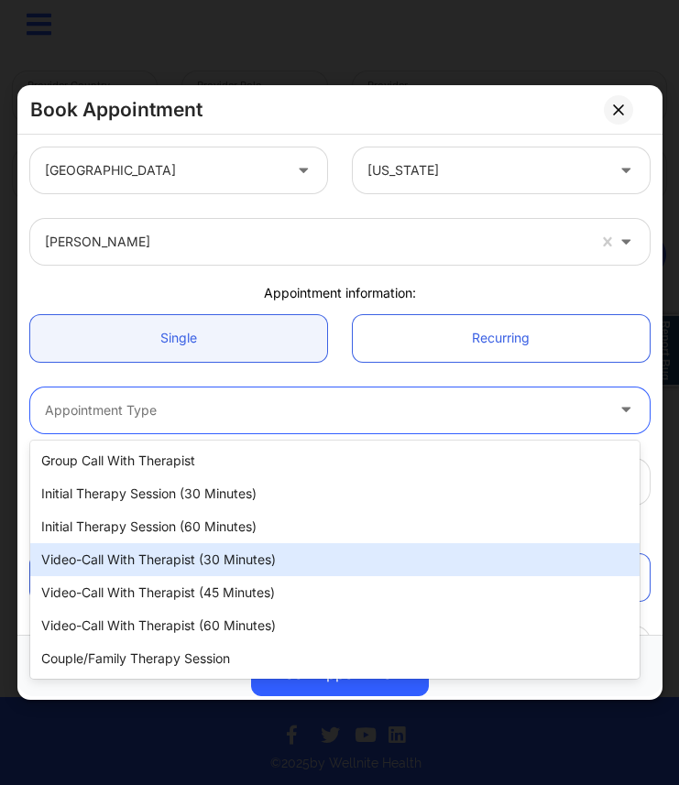
click at [162, 557] on div "Video-Call with Therapist (30 minutes)" at bounding box center [335, 559] width 610 height 33
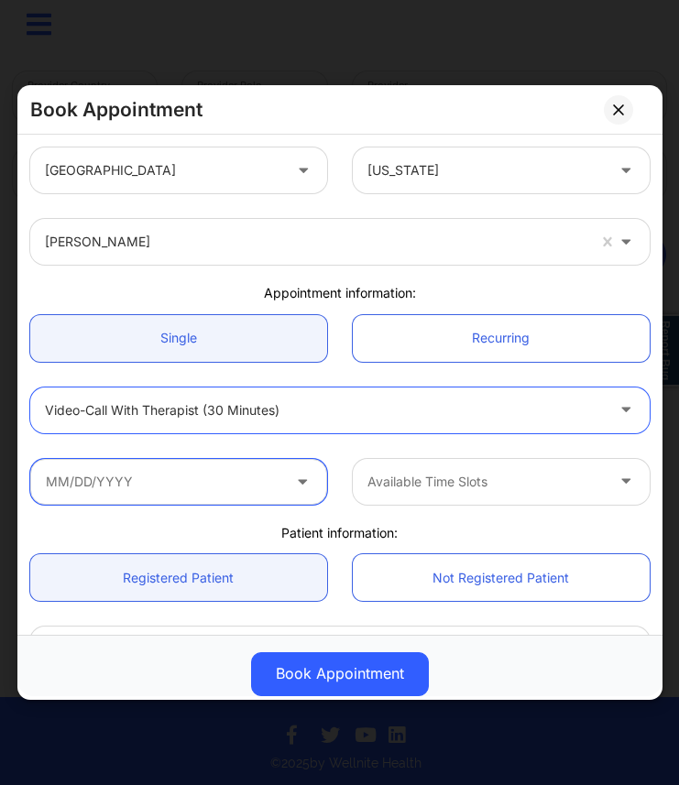
click at [194, 476] on input "text" at bounding box center [178, 482] width 297 height 46
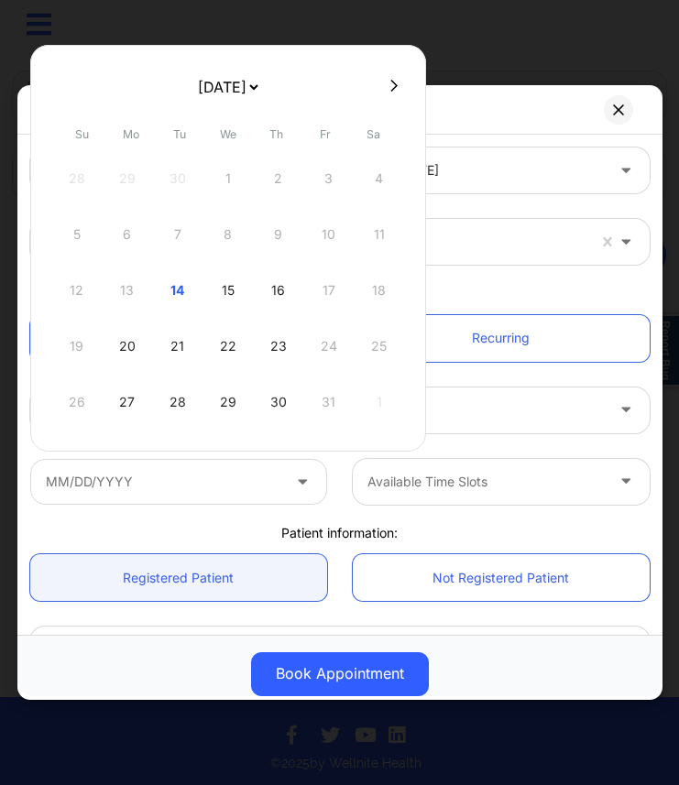
click at [390, 89] on icon at bounding box center [393, 86] width 7 height 12
select select "2025-10"
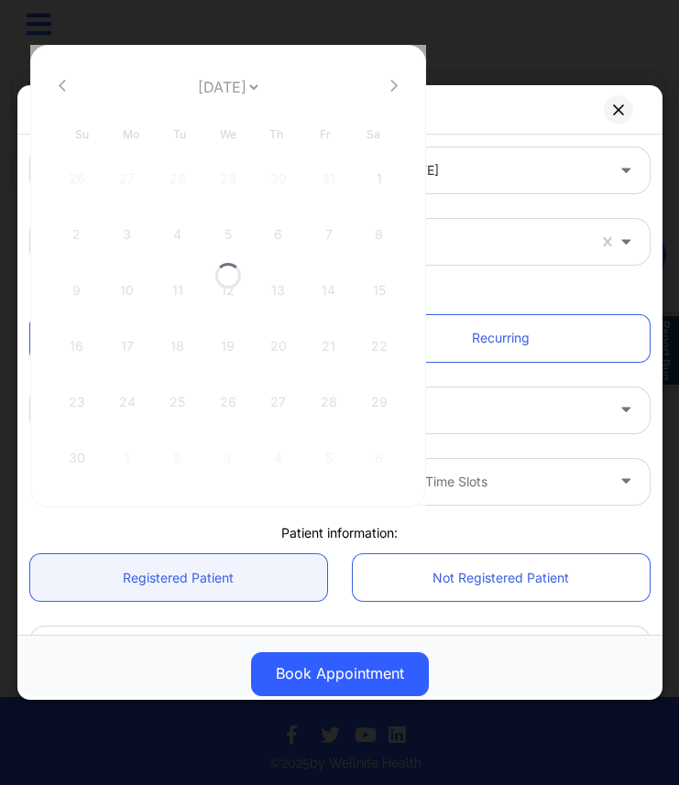
select select "2025-10"
click at [570, 262] on div "[PERSON_NAME]" at bounding box center [315, 242] width 540 height 46
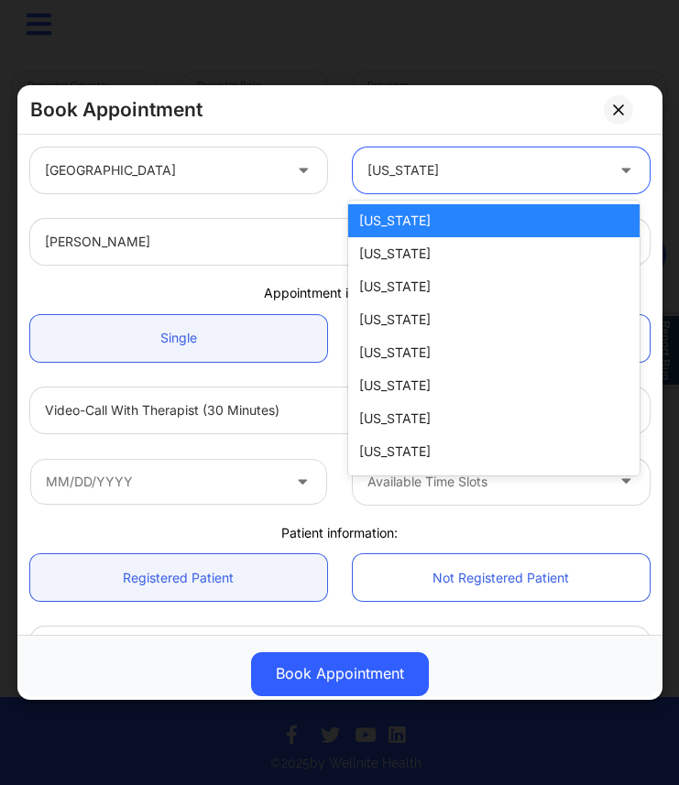
click at [480, 156] on div "[US_STATE]" at bounding box center [485, 170] width 236 height 46
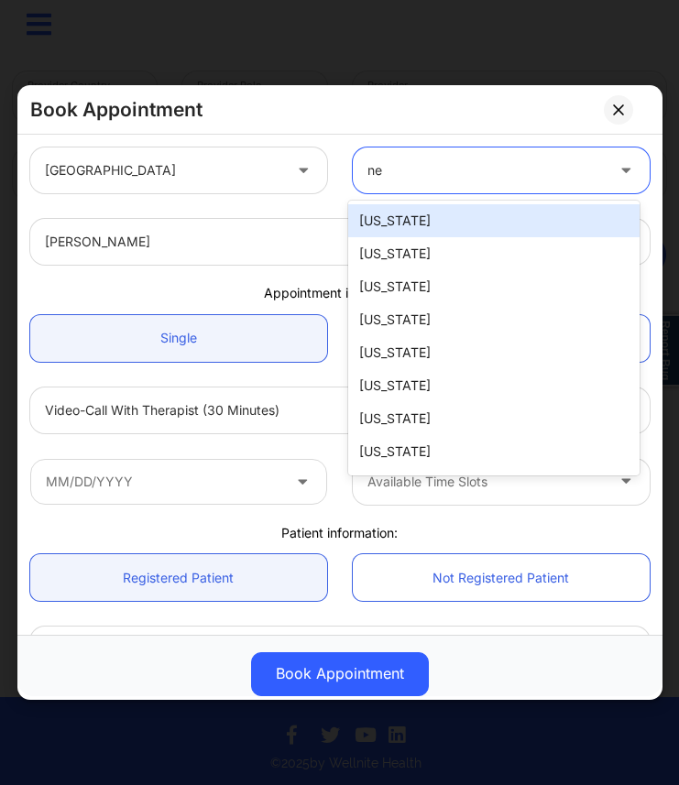
type input "new"
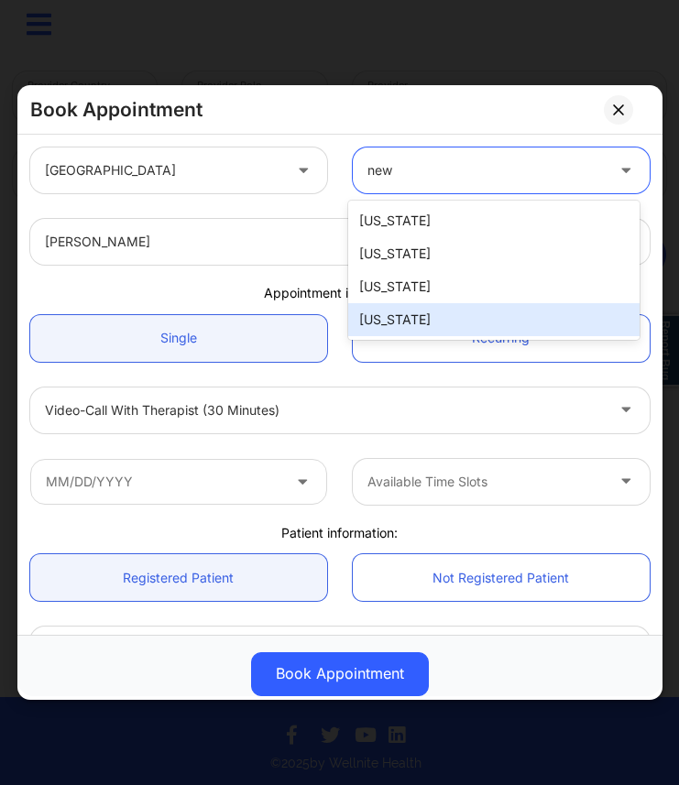
click at [411, 314] on div "[US_STATE]" at bounding box center [494, 319] width 292 height 33
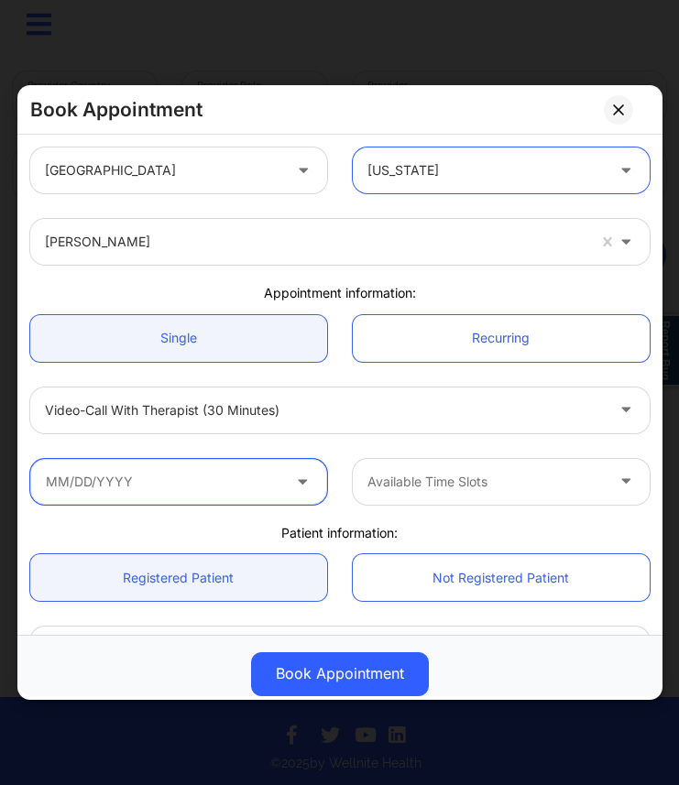
click at [235, 484] on input "text" at bounding box center [178, 482] width 297 height 46
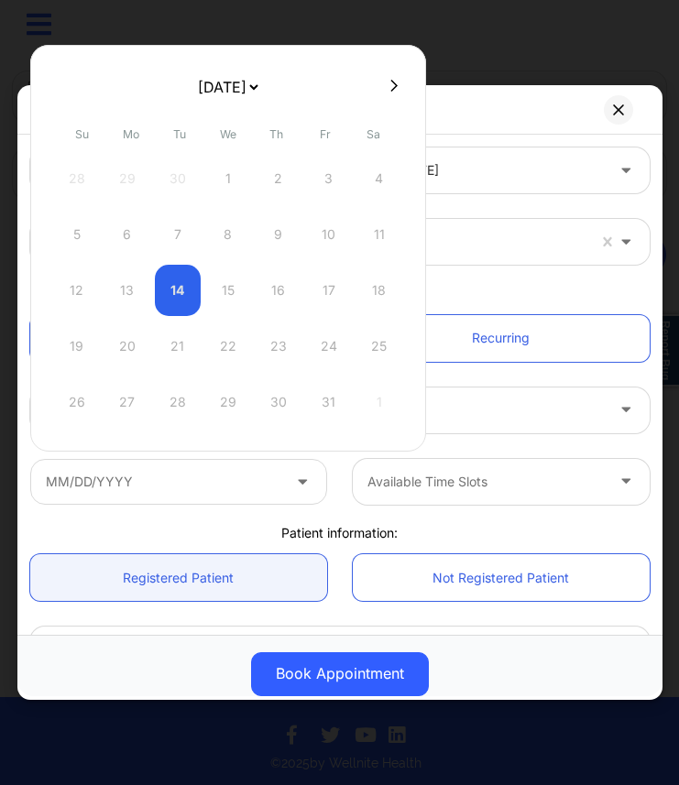
click at [385, 96] on div at bounding box center [228, 85] width 396 height 27
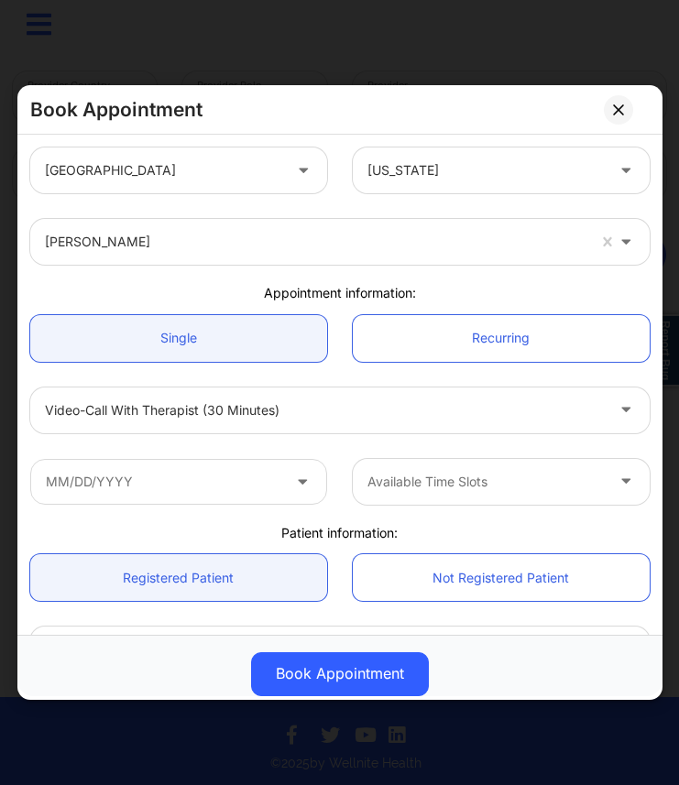
click at [535, 25] on div "Book Appointment [GEOGRAPHIC_DATA] [US_STATE] [PERSON_NAME] Appointment informa…" at bounding box center [339, 392] width 679 height 785
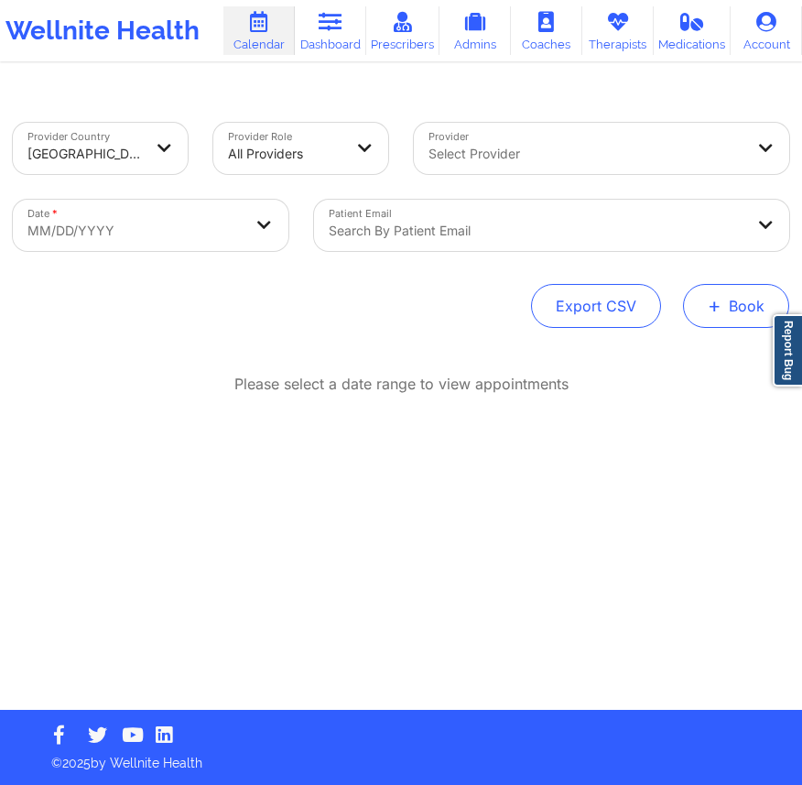
click at [734, 293] on button "+ Book" at bounding box center [736, 306] width 106 height 44
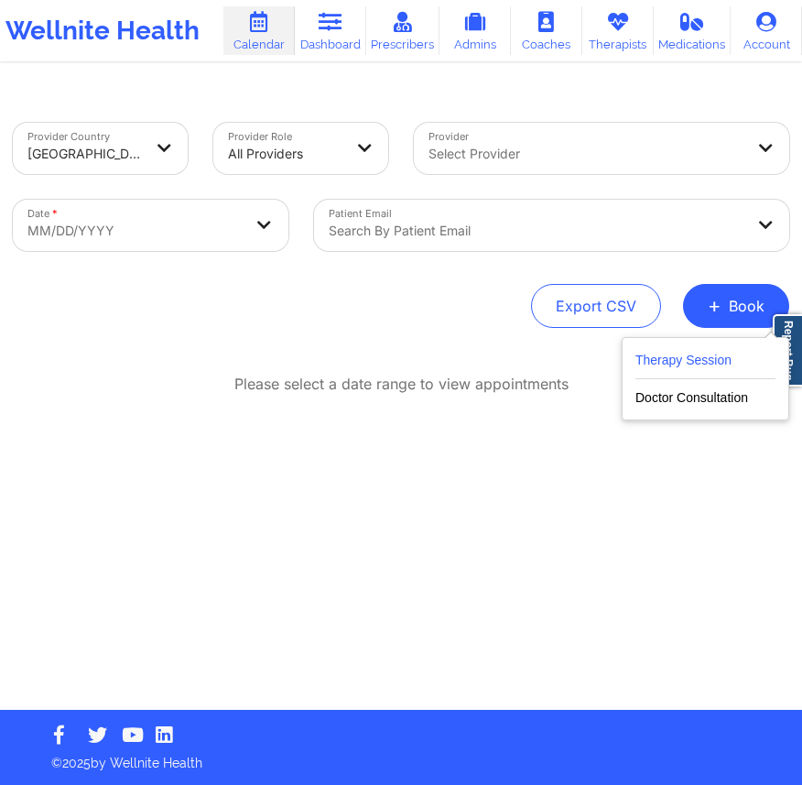
click at [693, 364] on button "Therapy Session" at bounding box center [706, 364] width 140 height 30
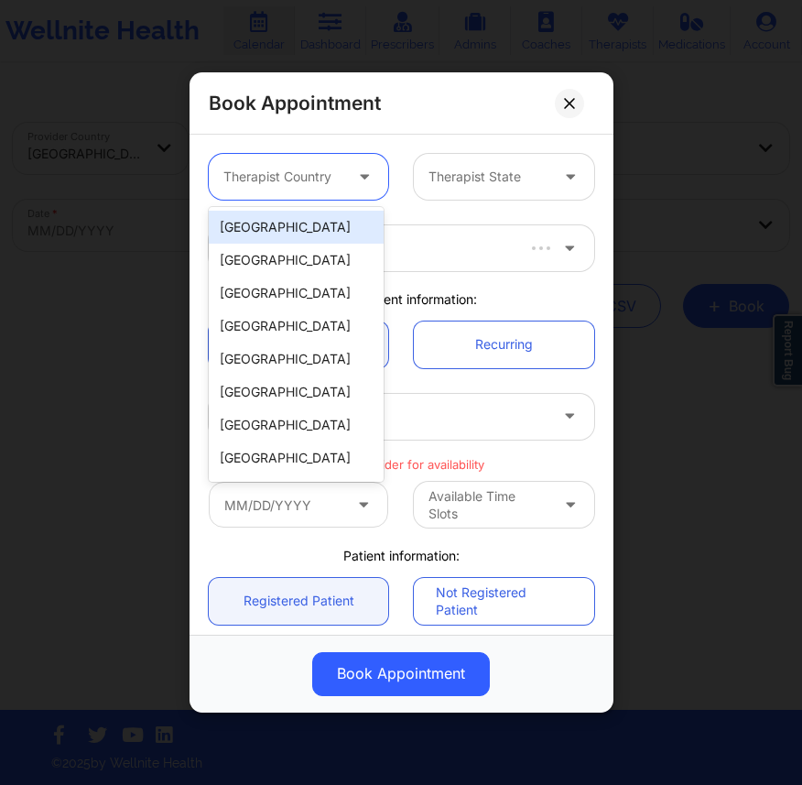
click at [268, 161] on div "Therapist Country" at bounding box center [277, 177] width 136 height 46
click at [295, 225] on div "[GEOGRAPHIC_DATA]" at bounding box center [296, 227] width 175 height 33
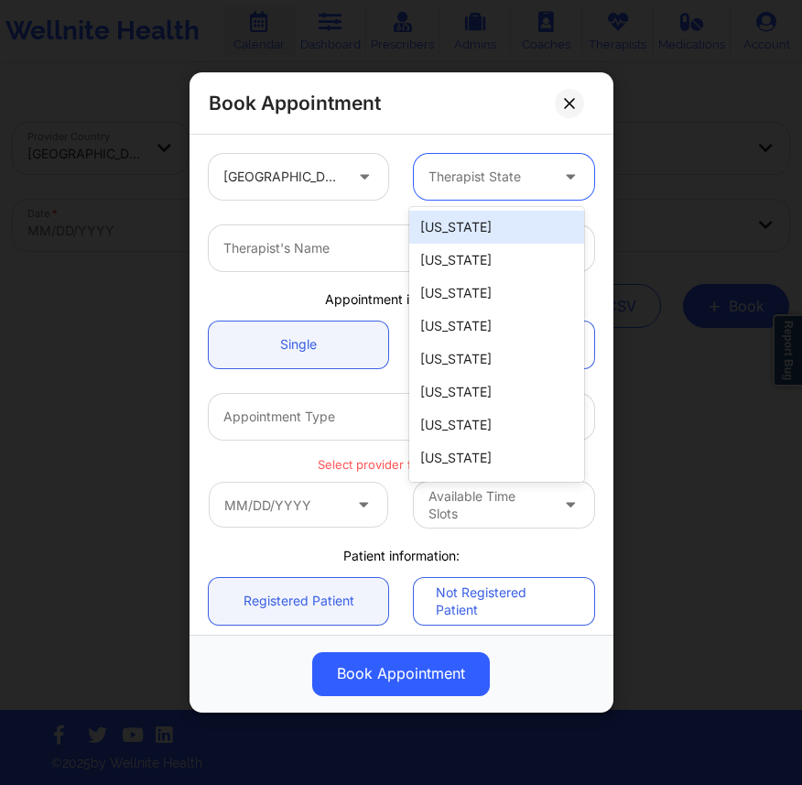
click at [530, 169] on div at bounding box center [489, 177] width 120 height 22
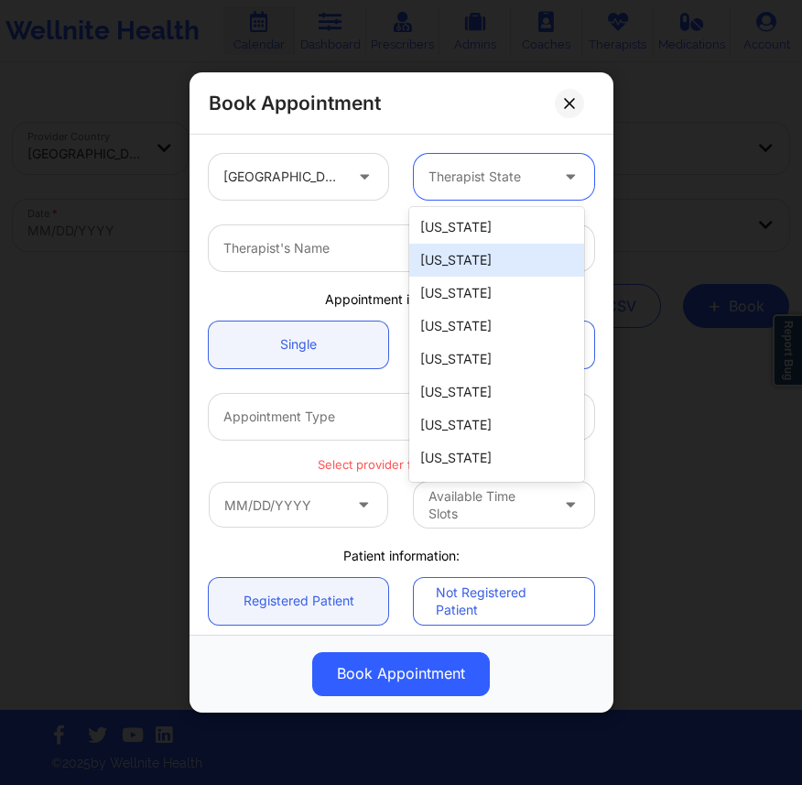
paste input "@date-fns/tz"
type input "@date-fns/tz"
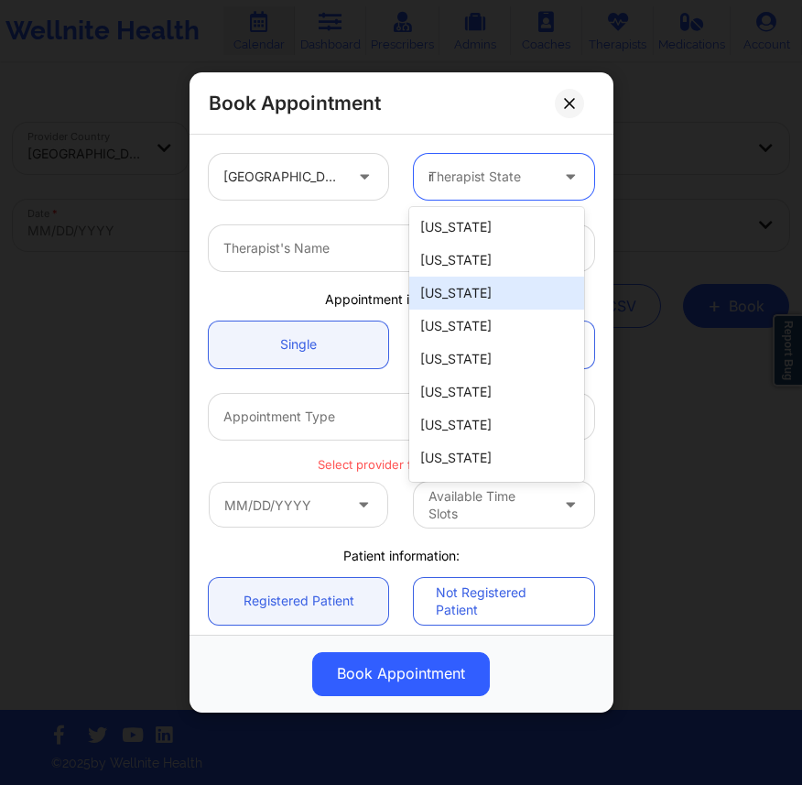
type input "new"
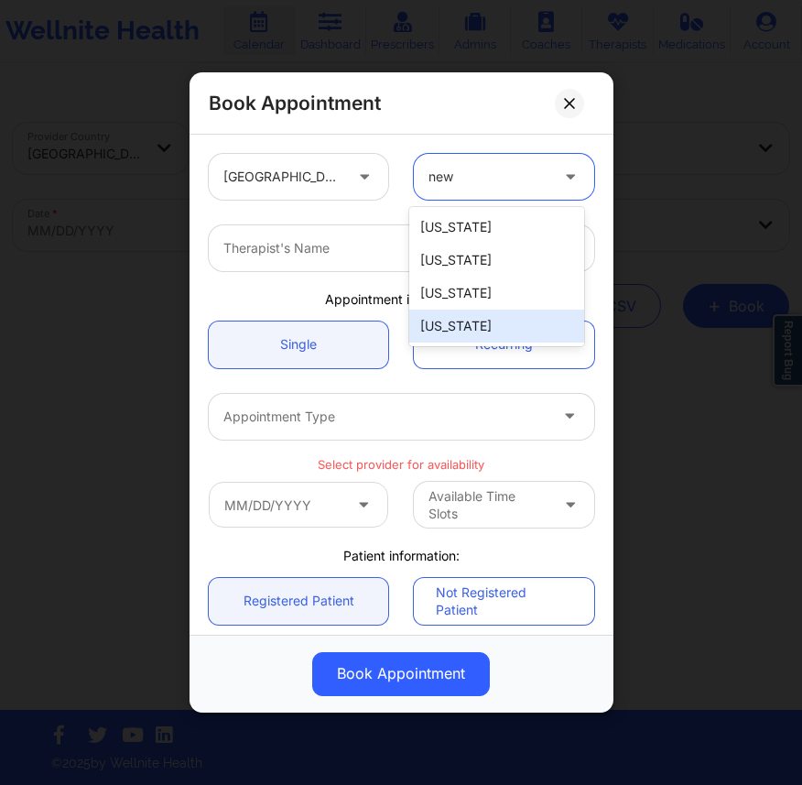
click at [461, 322] on div "[US_STATE]" at bounding box center [496, 326] width 175 height 33
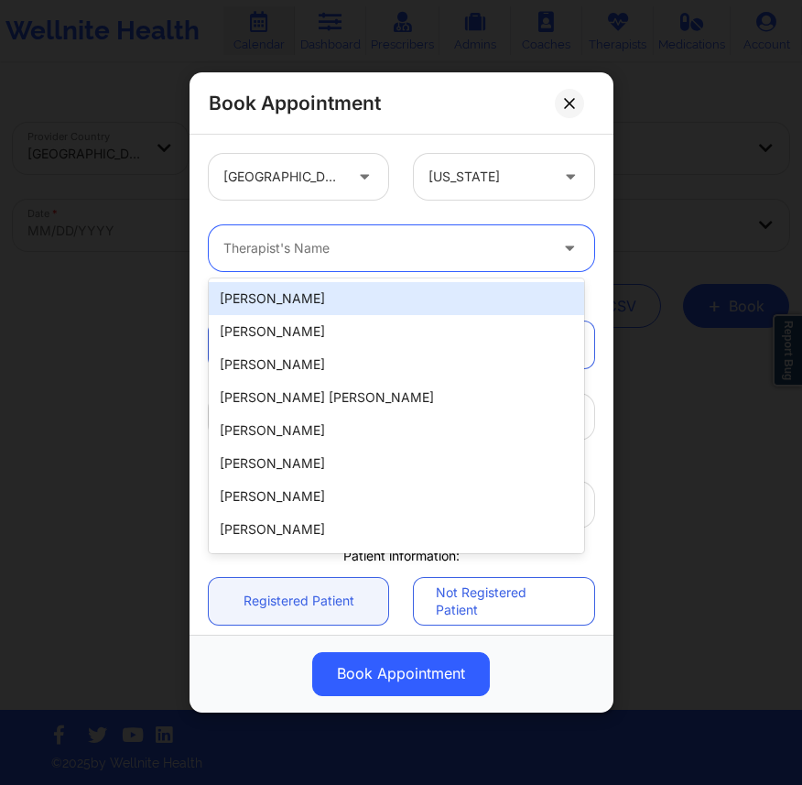
click at [384, 266] on div "Therapist's Name" at bounding box center [380, 248] width 342 height 46
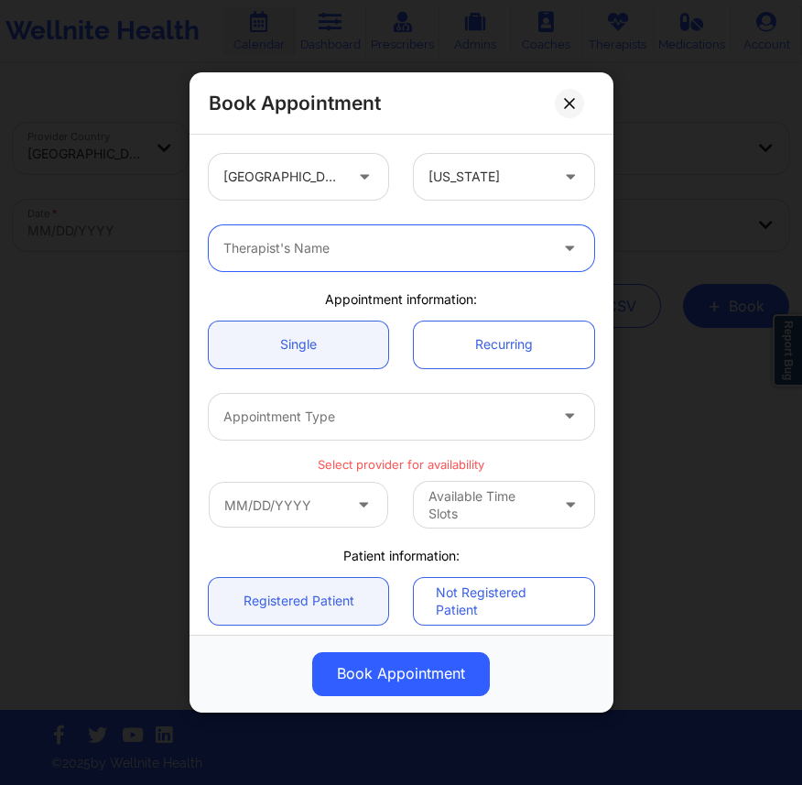
click at [384, 251] on div at bounding box center [385, 248] width 325 height 22
type input "franche"
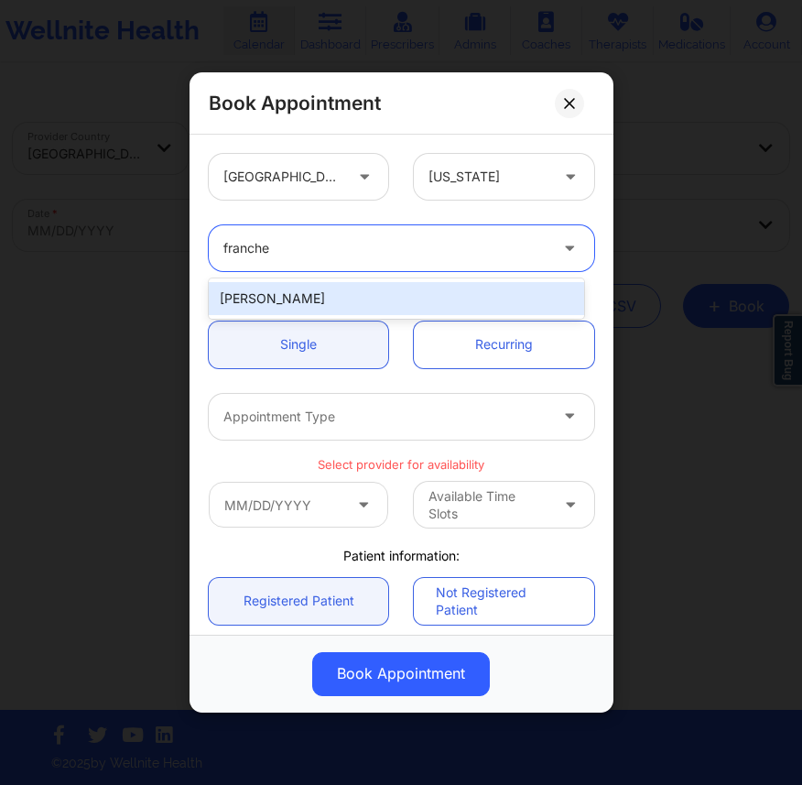
click at [332, 298] on div "[PERSON_NAME]" at bounding box center [397, 298] width 376 height 33
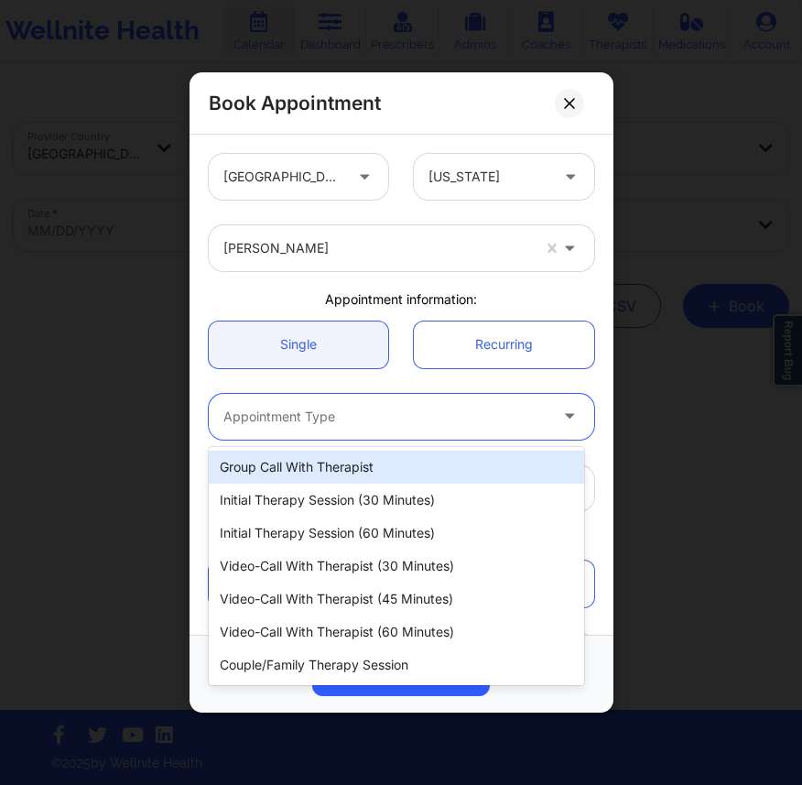
click at [425, 414] on div at bounding box center [385, 417] width 325 height 22
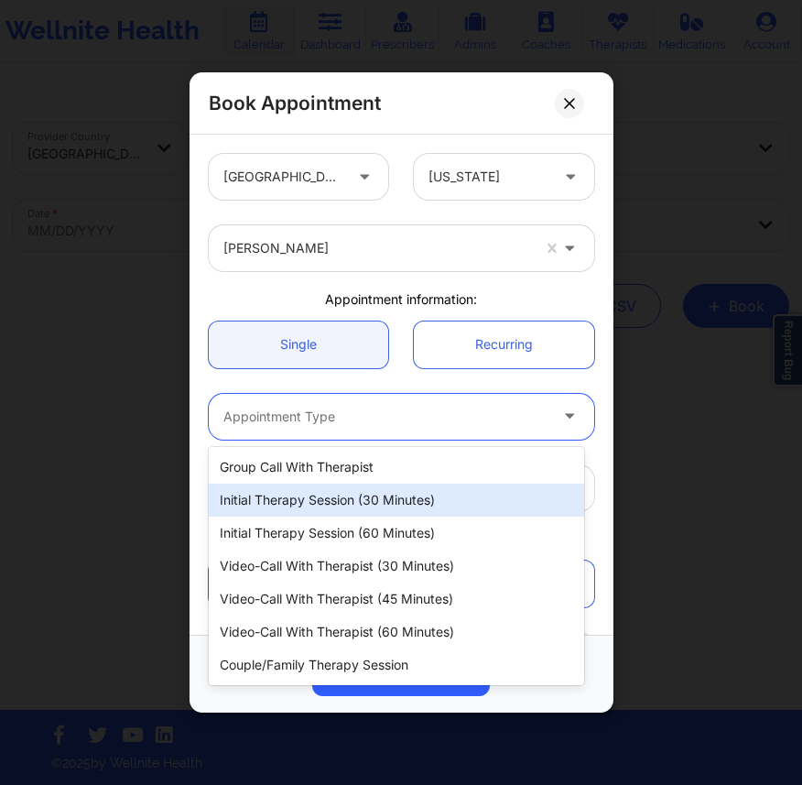
click at [300, 503] on div "Initial Therapy Session (30 minutes)" at bounding box center [397, 500] width 376 height 33
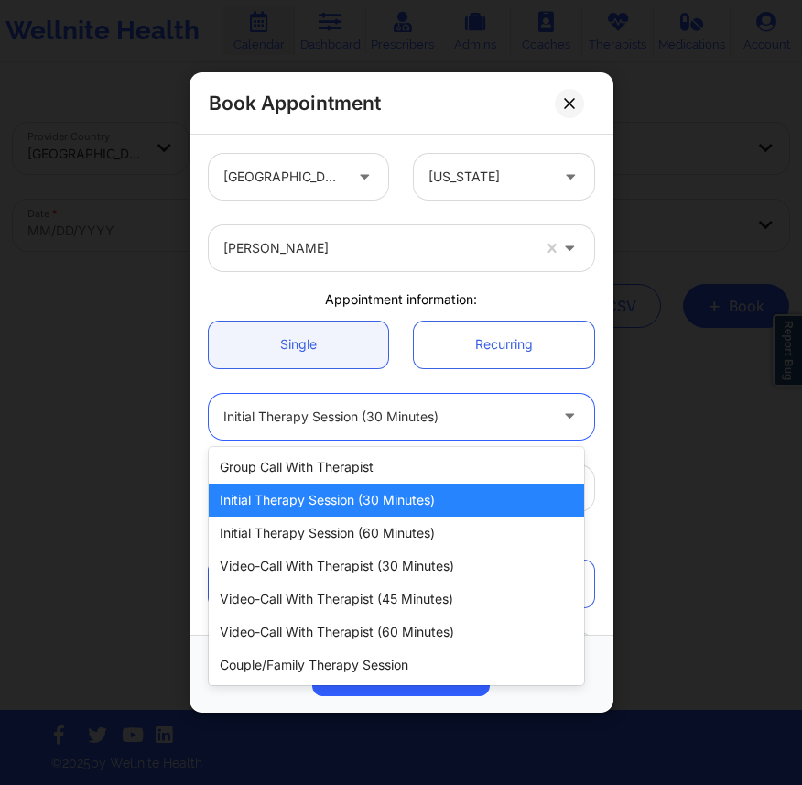
click at [395, 412] on div at bounding box center [385, 417] width 325 height 22
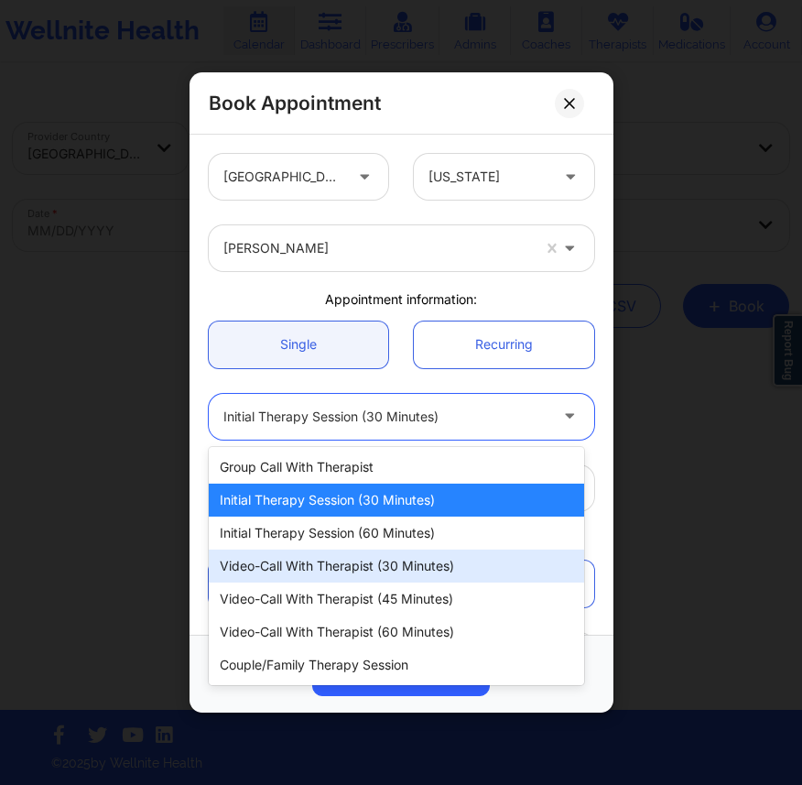
click at [350, 566] on div "Video-Call with Therapist (30 minutes)" at bounding box center [397, 565] width 376 height 33
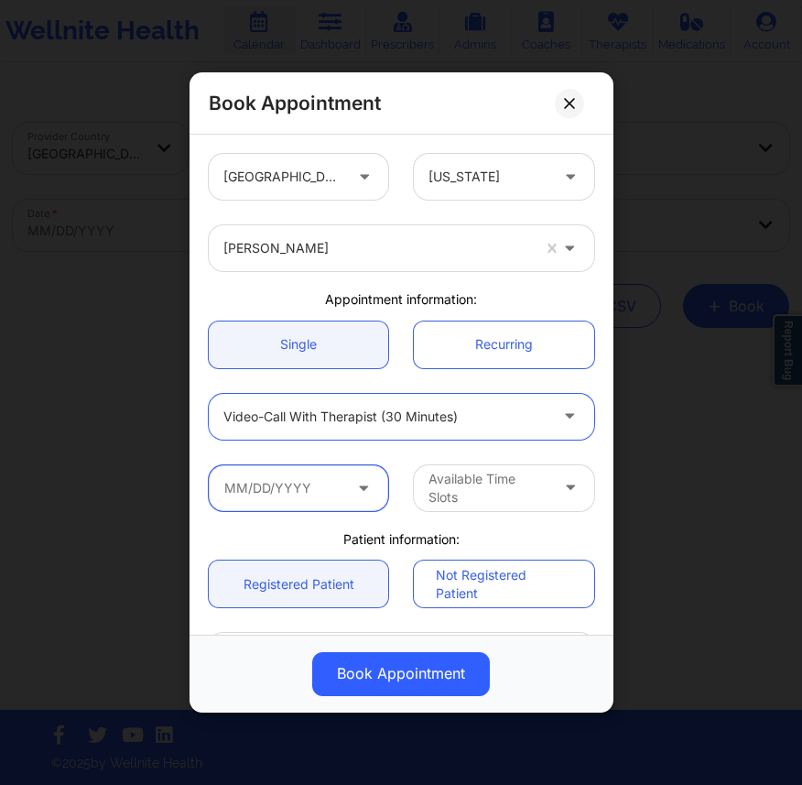
click at [306, 479] on input "text" at bounding box center [298, 488] width 179 height 46
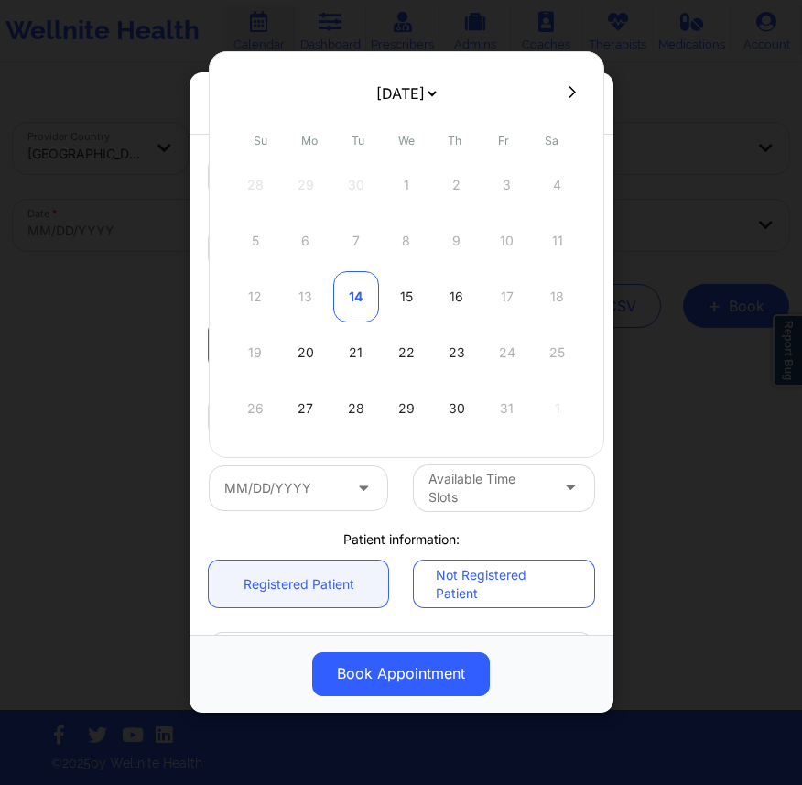
click at [362, 296] on div "14" at bounding box center [356, 296] width 46 height 51
type input "[DATE]"
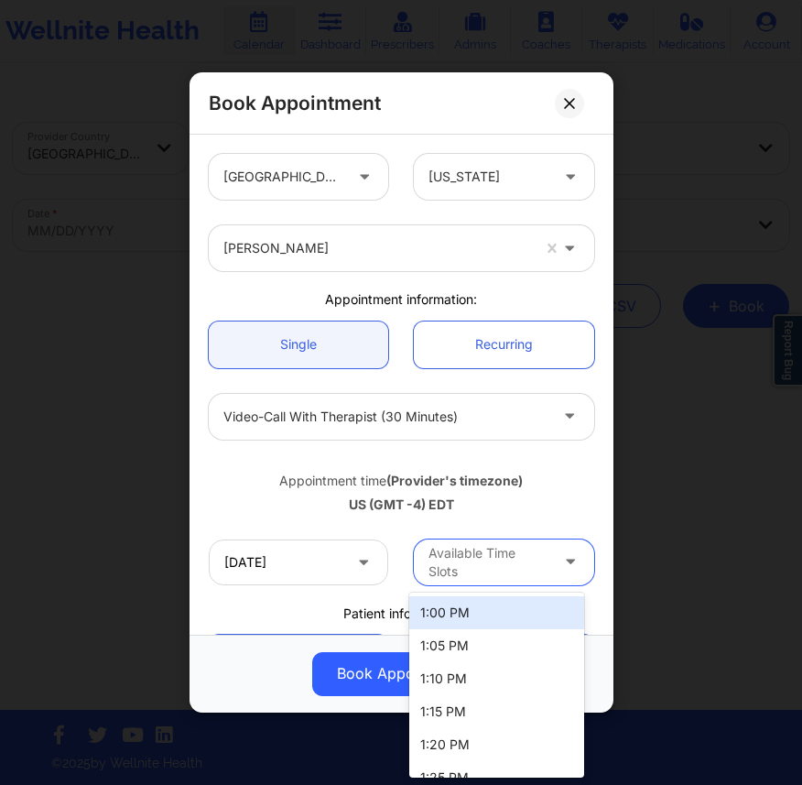
click at [482, 562] on div at bounding box center [489, 562] width 120 height 22
